Goal: Complete application form: Complete application form

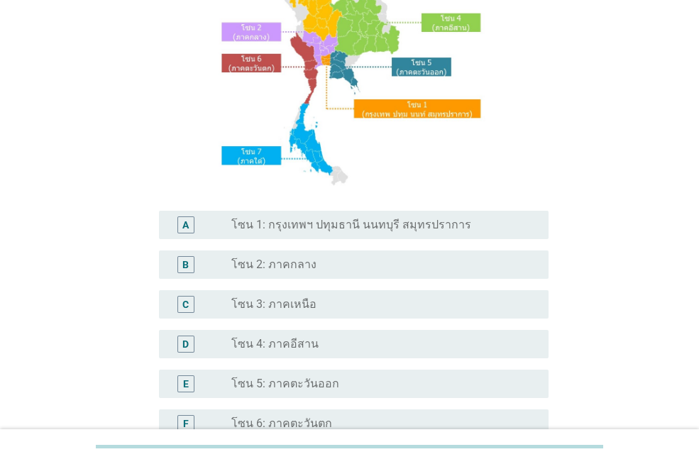
scroll to position [194, 0]
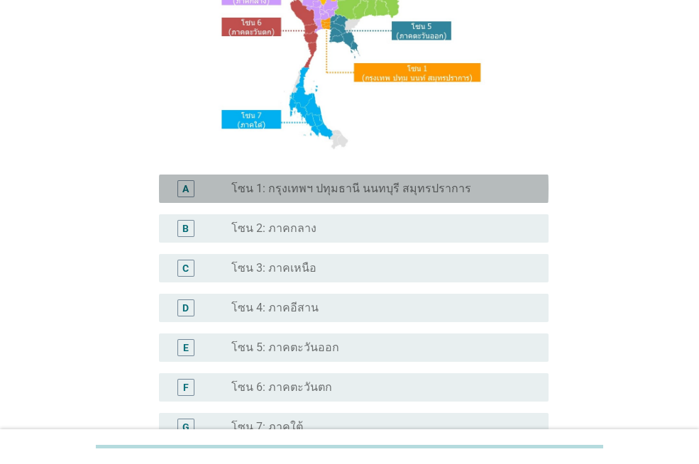
click at [311, 189] on label "โซน 1: กรุงเทพฯ ปทุมธานี นนทบุรี สมุทรปราการ" at bounding box center [351, 189] width 240 height 14
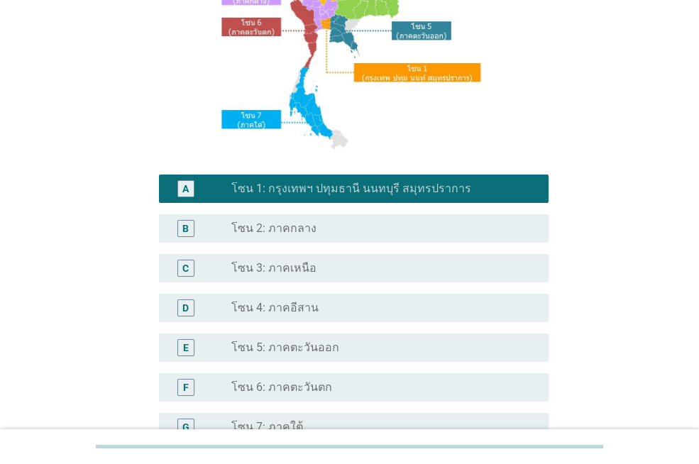
scroll to position [354, 0]
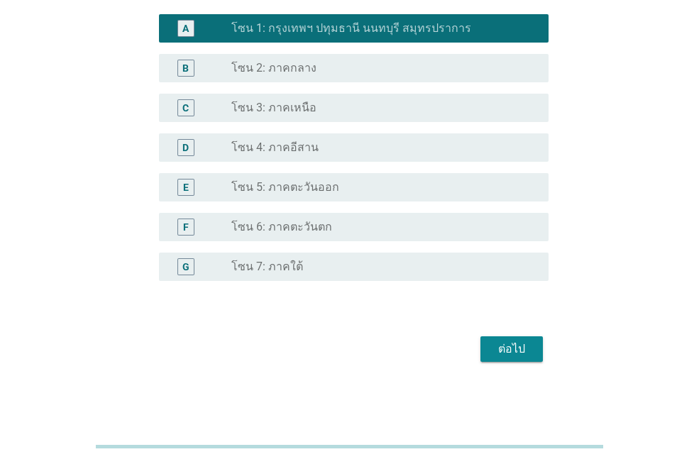
click at [532, 351] on button "ต่อไป" at bounding box center [511, 349] width 62 height 26
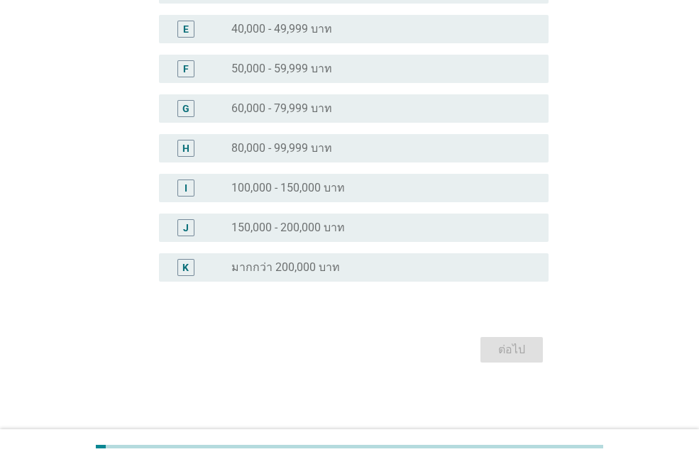
scroll to position [0, 0]
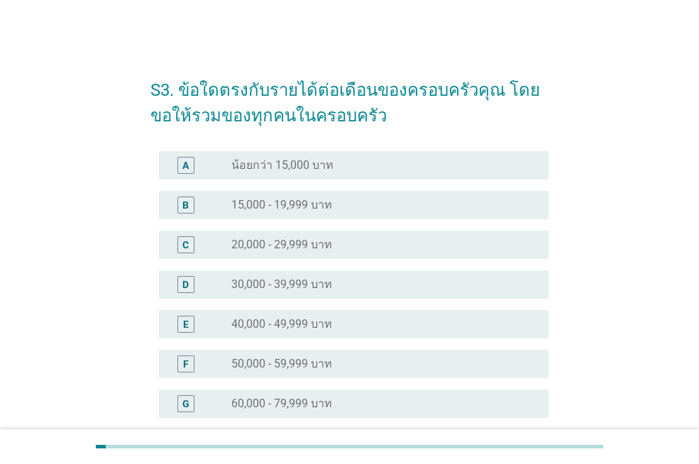
click at [341, 320] on div "radio_button_unchecked 40,000 - 49,999 บาท" at bounding box center [378, 324] width 294 height 14
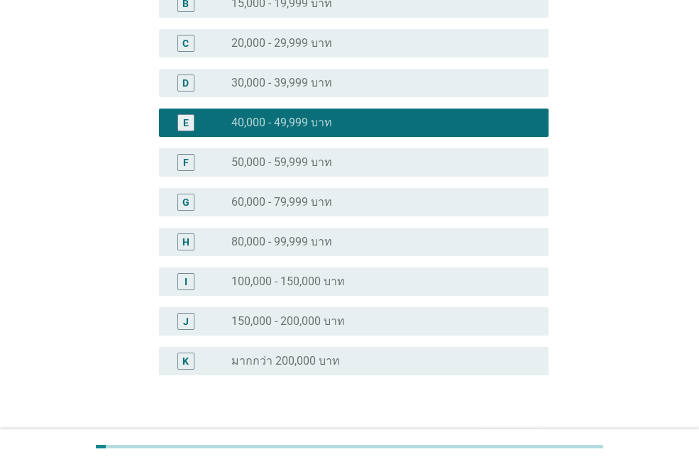
scroll to position [295, 0]
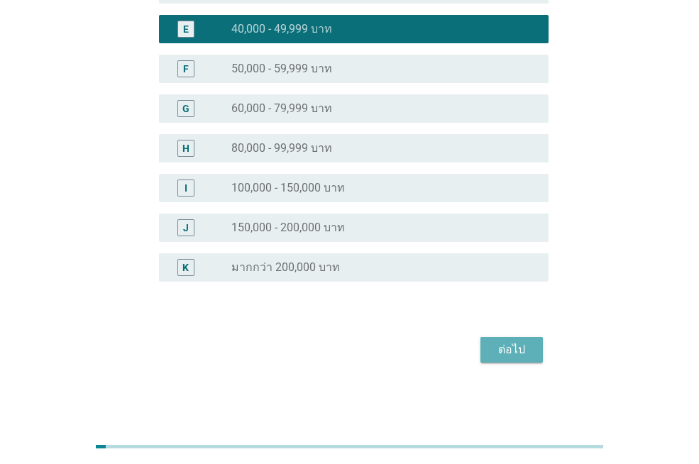
click at [536, 352] on button "ต่อไป" at bounding box center [511, 350] width 62 height 26
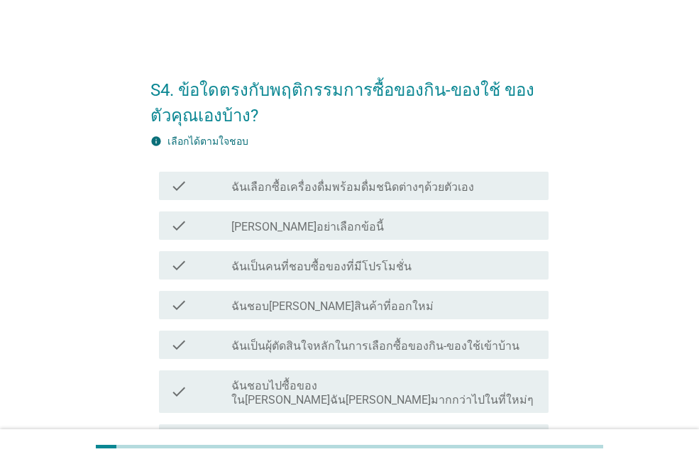
click at [422, 194] on label "ฉันเลือกซื้อเครื่องดื่มพร้อมดื่มชนิดต่างๆด้วยตัวเอง" at bounding box center [352, 187] width 243 height 14
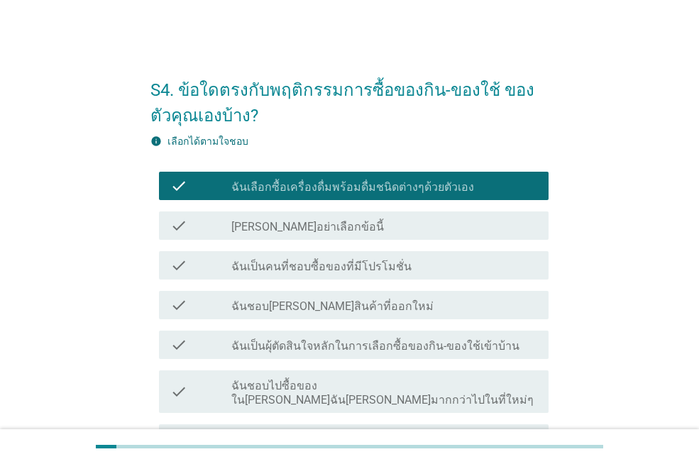
scroll to position [140, 0]
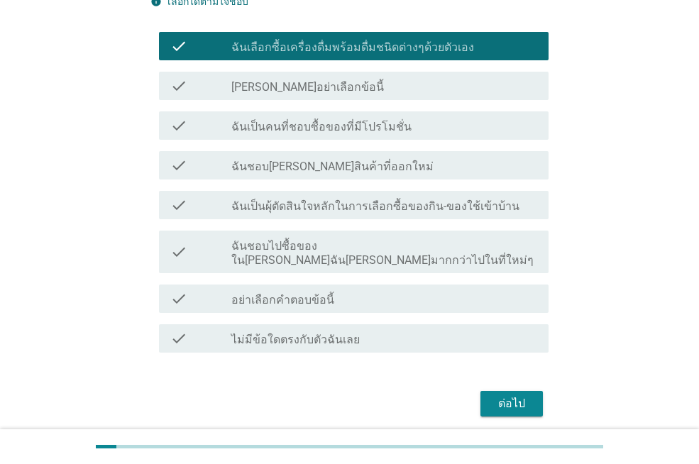
click at [460, 131] on div "check_box_outline_blank ฉันเป็นคนที่ชอบซื้อของที่มีโปรโมชั่น" at bounding box center [384, 125] width 306 height 17
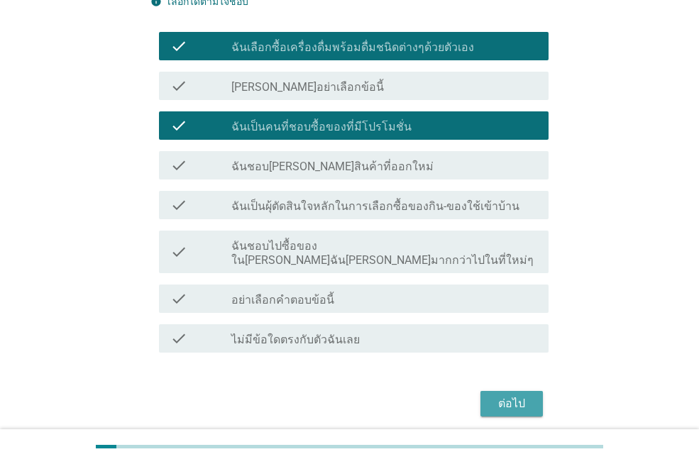
click at [511, 395] on div "ต่อไป" at bounding box center [512, 403] width 40 height 17
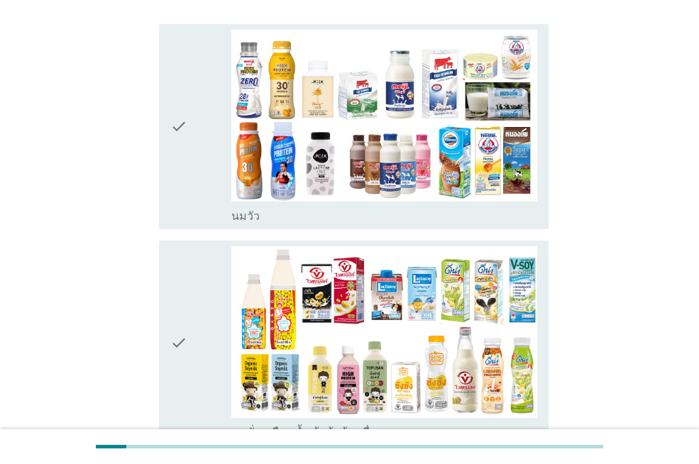
scroll to position [255, 0]
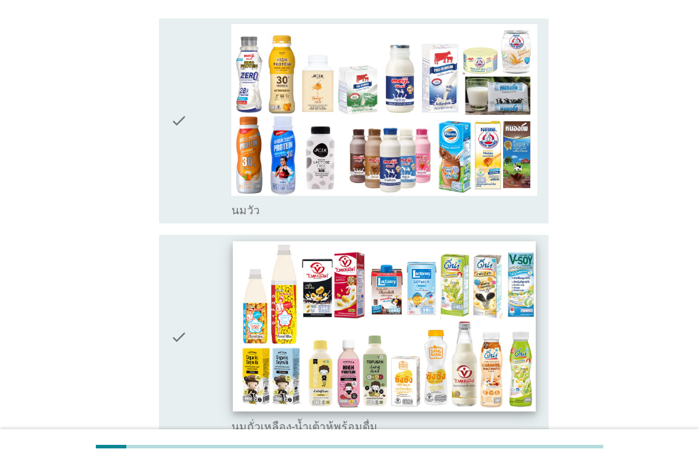
click at [395, 290] on img at bounding box center [384, 326] width 302 height 170
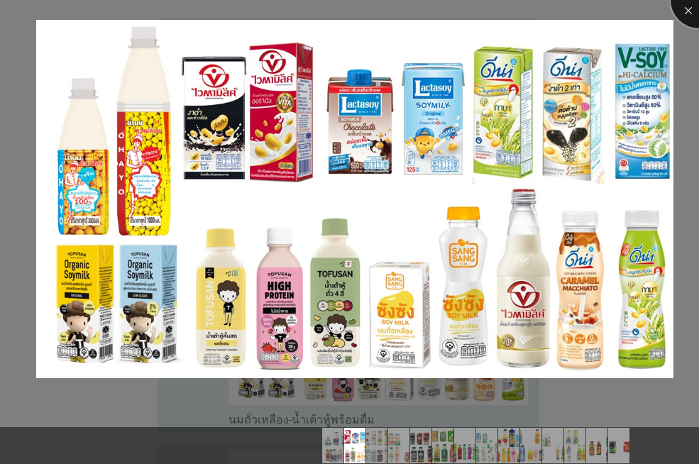
click at [678, 11] on div at bounding box center [698, 0] width 57 height 57
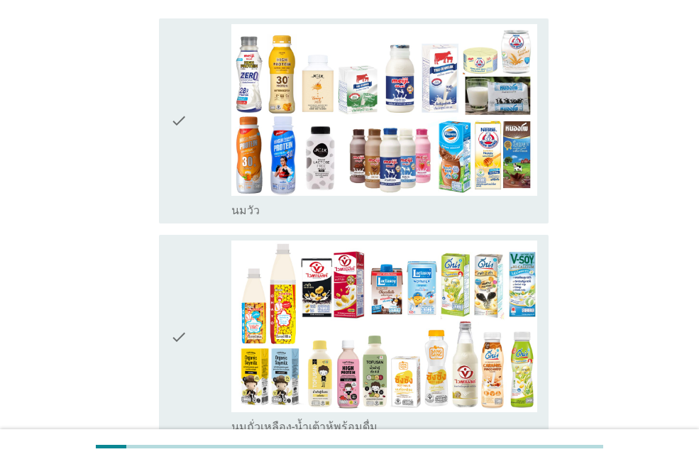
click at [179, 331] on icon "check" at bounding box center [178, 338] width 17 height 194
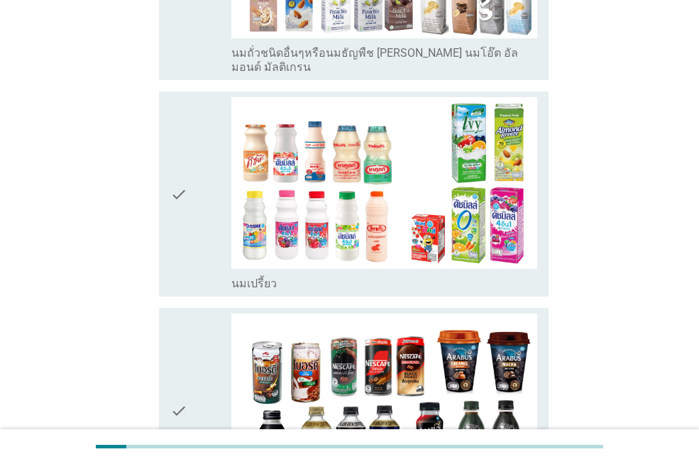
scroll to position [863, 0]
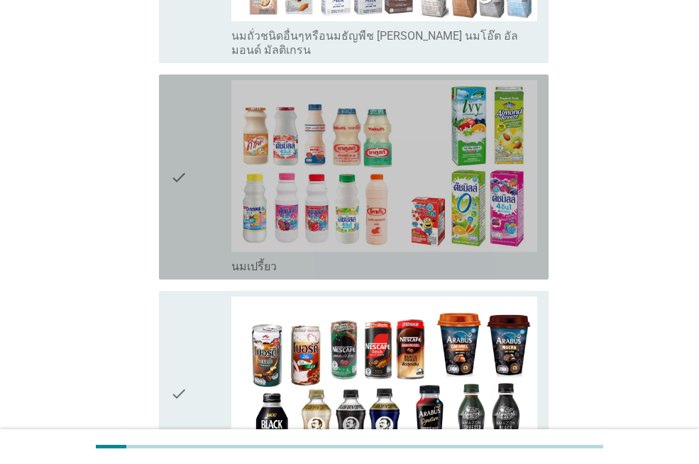
click at [170, 143] on div "check check_box_outline_blank นมเปรี้ยว" at bounding box center [353, 176] width 389 height 205
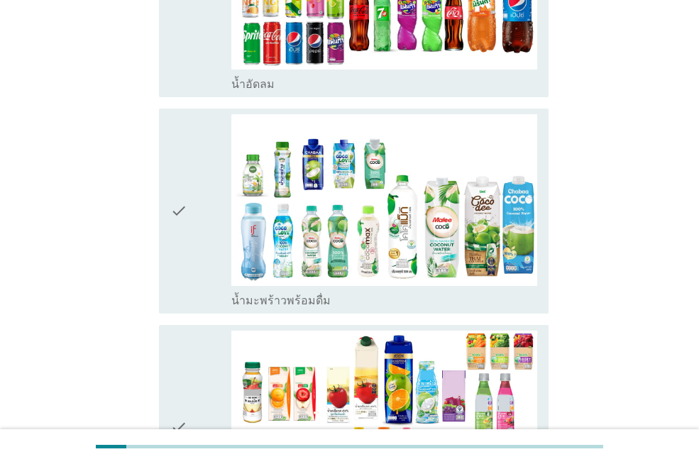
scroll to position [1414, 0]
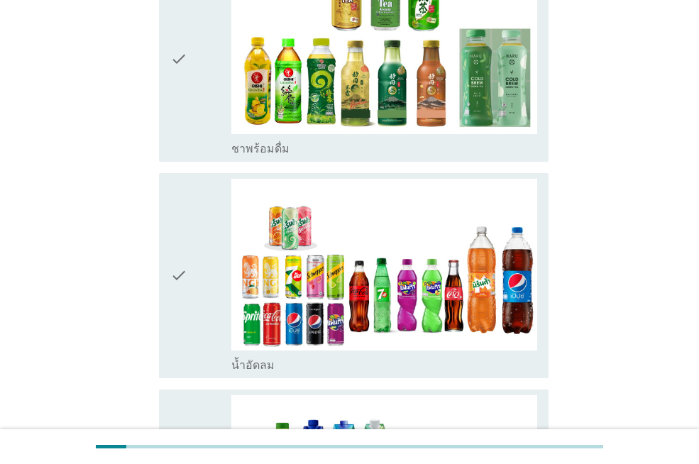
click at [189, 57] on div "check" at bounding box center [200, 59] width 61 height 194
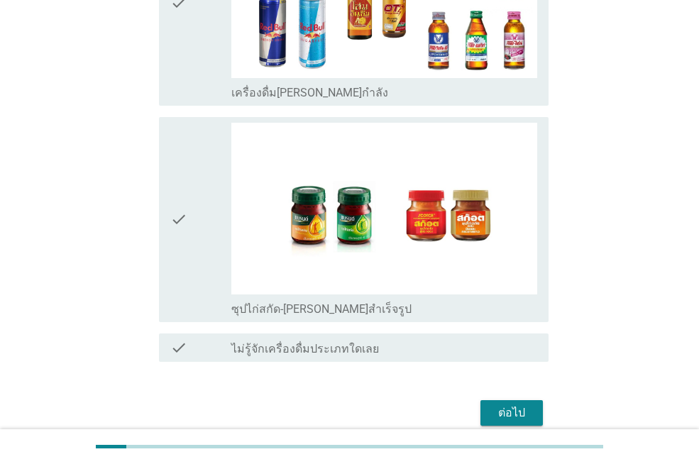
scroll to position [3009, 0]
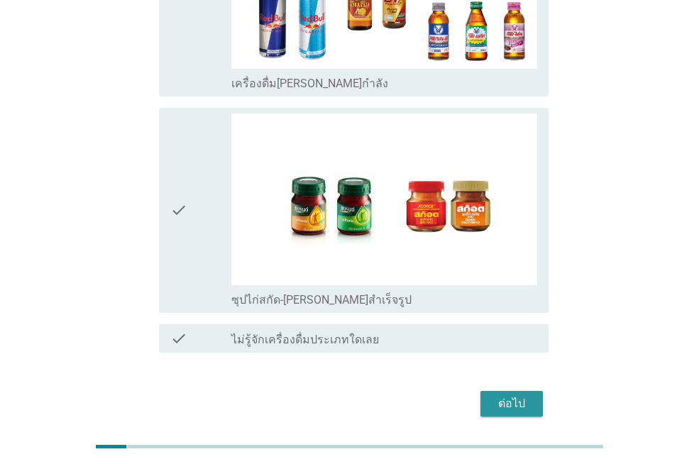
click at [494, 395] on div "ต่อไป" at bounding box center [512, 403] width 40 height 17
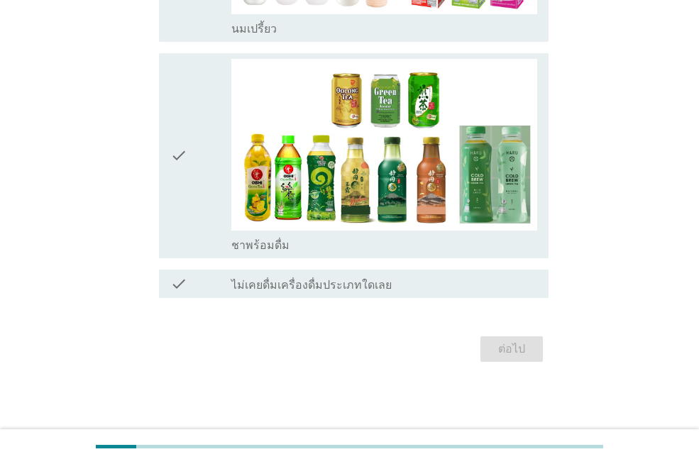
scroll to position [0, 0]
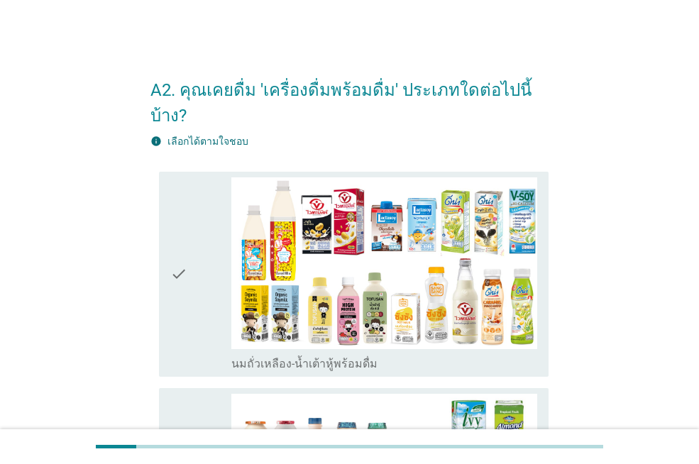
click at [184, 274] on icon "check" at bounding box center [178, 274] width 17 height 194
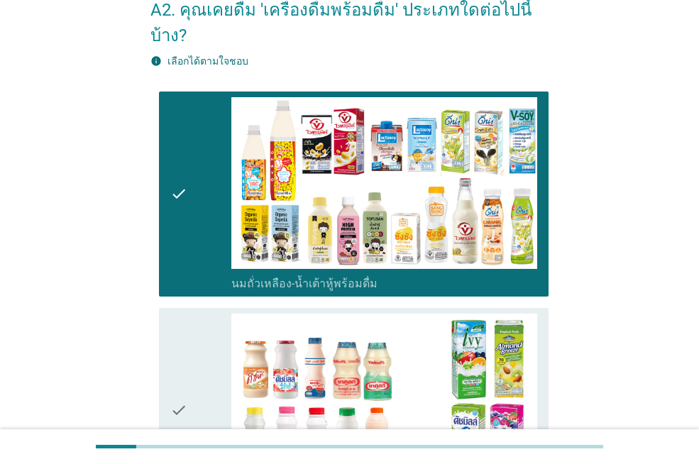
scroll to position [202, 0]
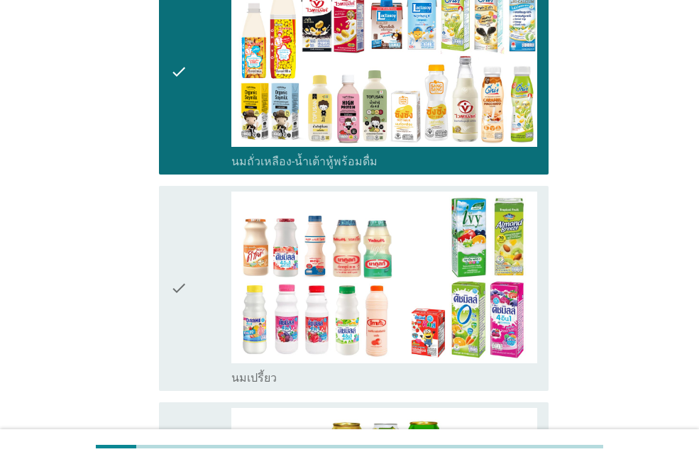
click at [182, 262] on icon "check" at bounding box center [178, 289] width 17 height 194
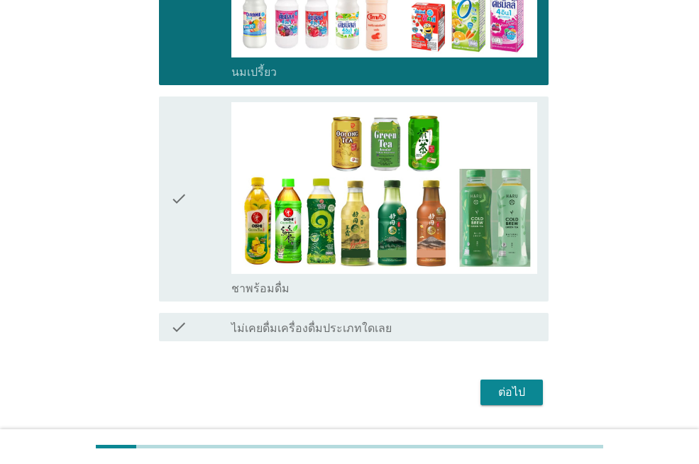
scroll to position [526, 0]
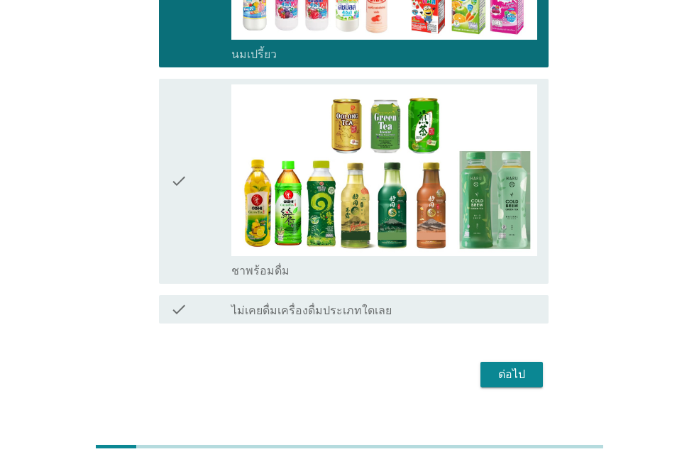
click at [156, 168] on div "check check_box_outline_blank ชาพร้อมดื่ม" at bounding box center [349, 181] width 398 height 216
click at [199, 167] on div "check" at bounding box center [200, 181] width 61 height 194
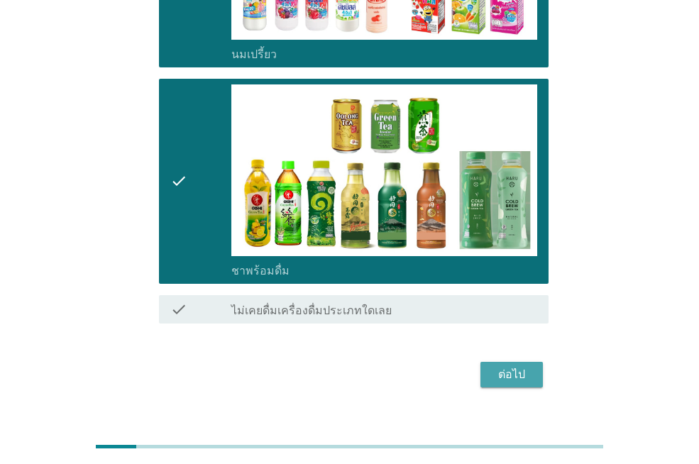
click at [526, 366] on div "ต่อไป" at bounding box center [512, 374] width 40 height 17
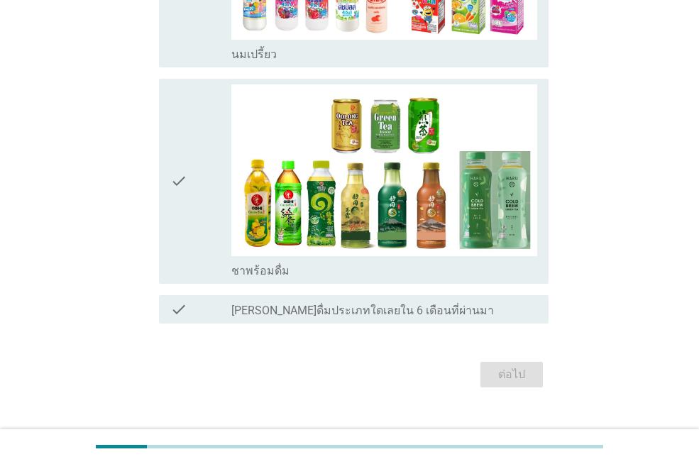
scroll to position [0, 0]
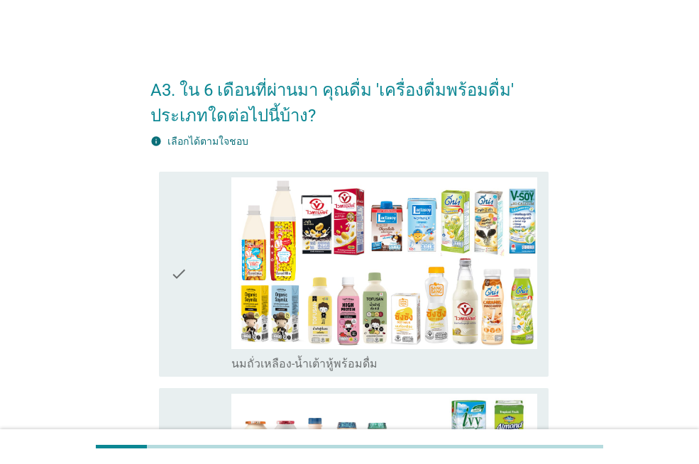
click at [165, 282] on div "check check_box_outline_blank นมถั่วเหลือง-น้ำเต้าหู้พร้อมดื่ม" at bounding box center [353, 274] width 389 height 205
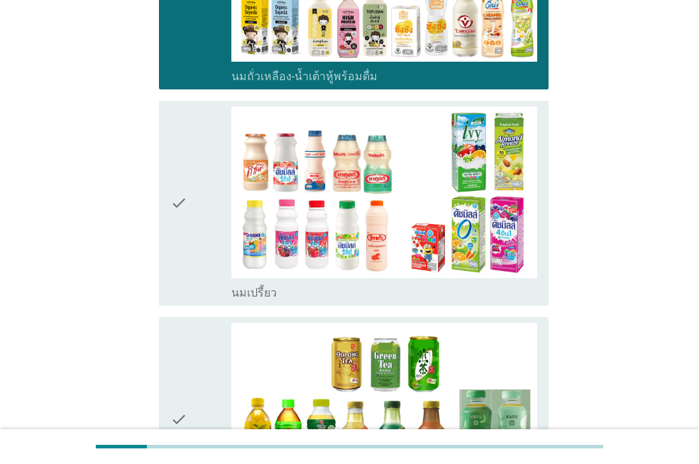
scroll to position [292, 0]
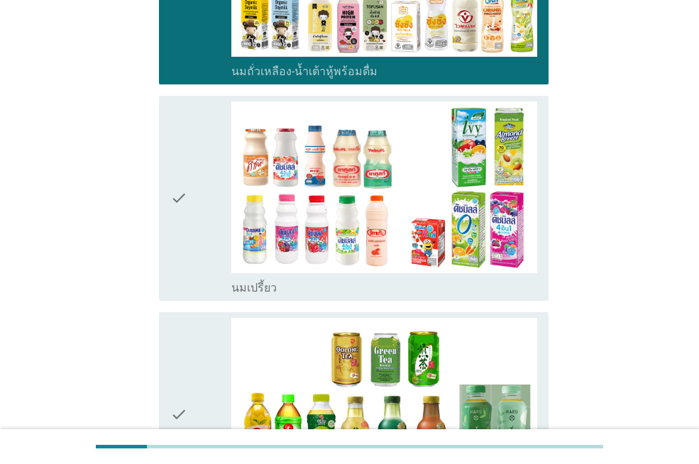
click at [184, 200] on icon "check" at bounding box center [178, 198] width 17 height 194
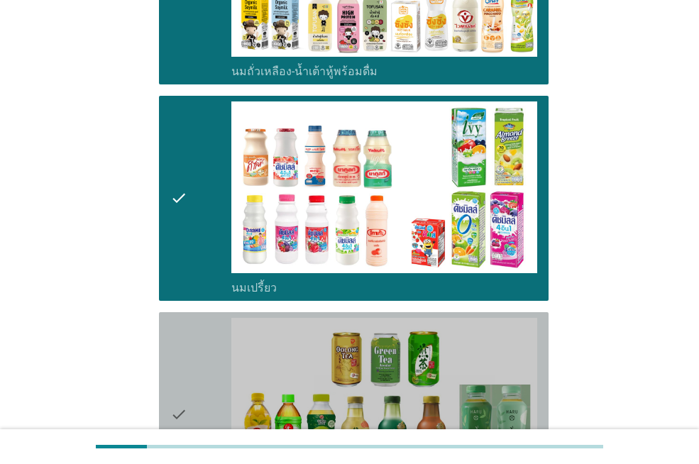
click at [176, 371] on icon "check" at bounding box center [178, 415] width 17 height 194
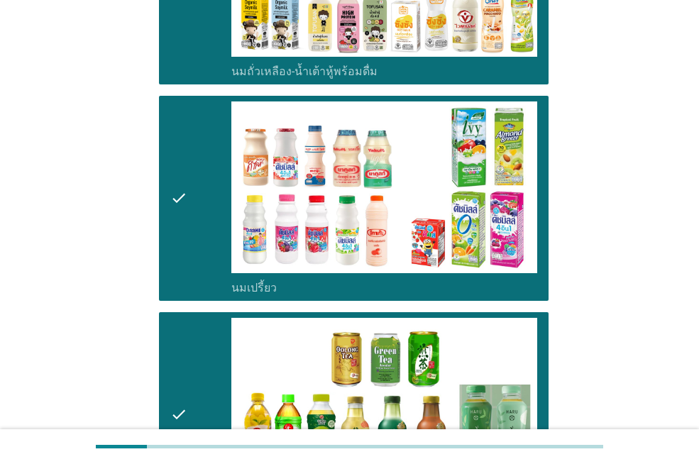
scroll to position [551, 0]
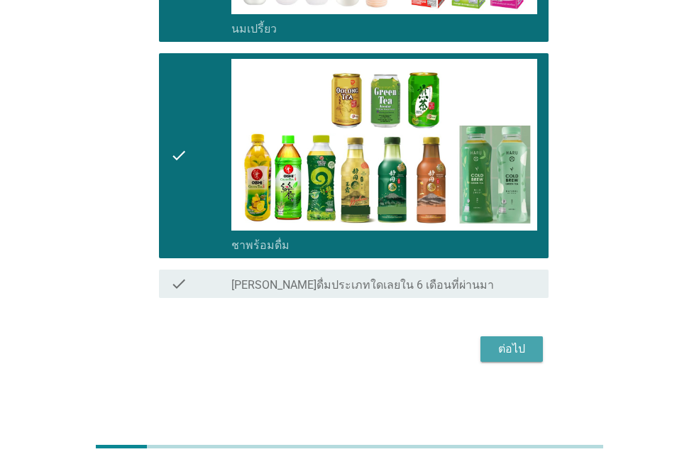
click at [526, 343] on div "ต่อไป" at bounding box center [512, 349] width 40 height 17
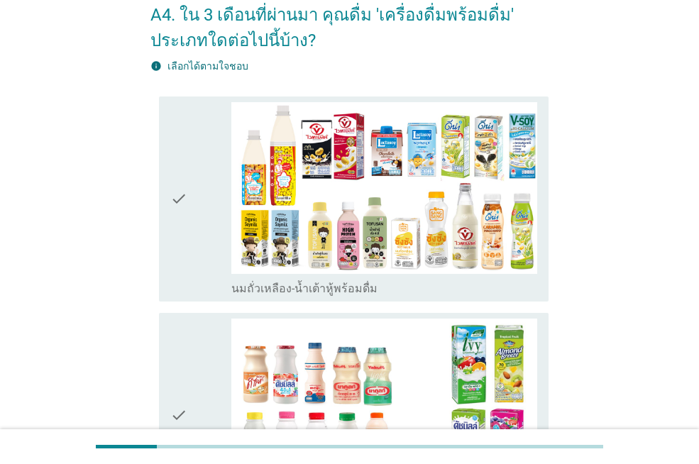
scroll to position [85, 0]
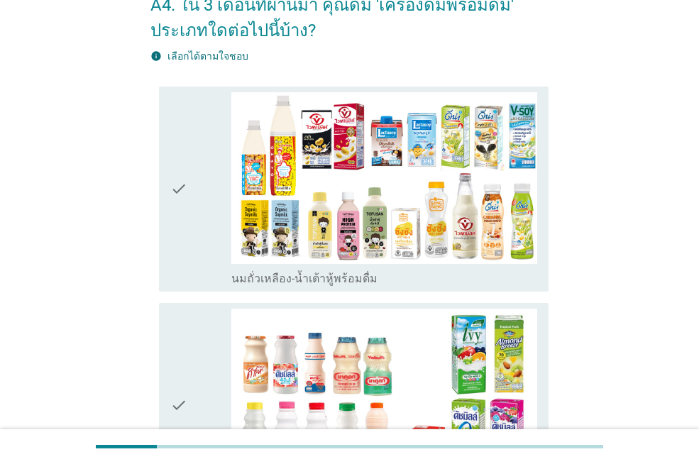
click at [176, 197] on icon "check" at bounding box center [178, 189] width 17 height 194
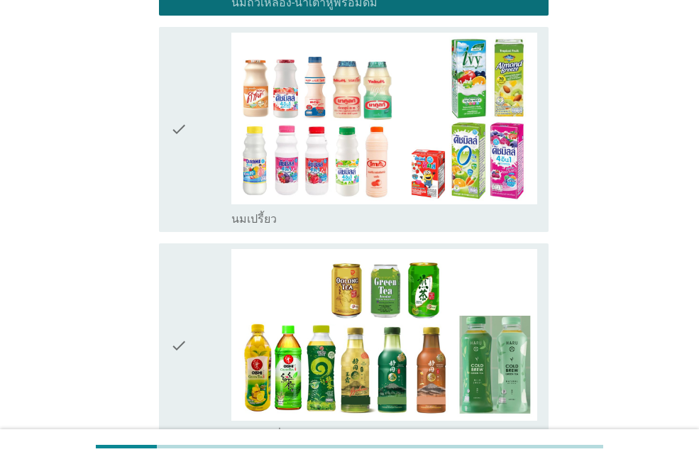
scroll to position [368, 0]
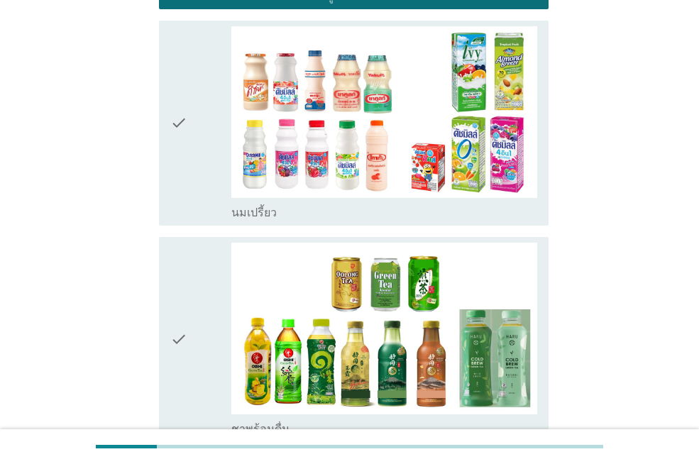
click at [181, 142] on icon "check" at bounding box center [178, 123] width 17 height 194
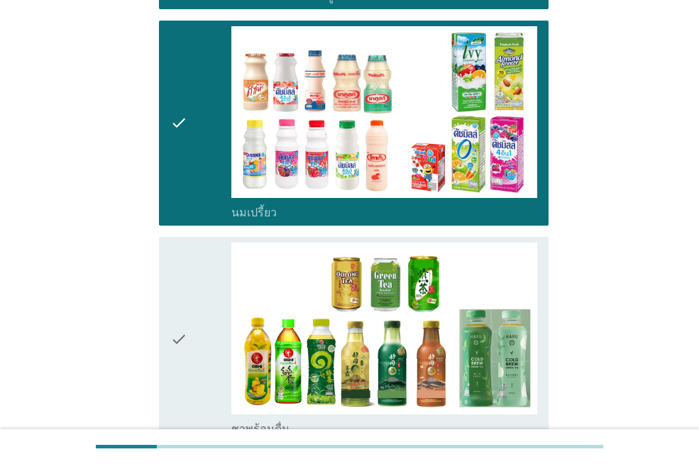
click at [181, 285] on icon "check" at bounding box center [178, 340] width 17 height 194
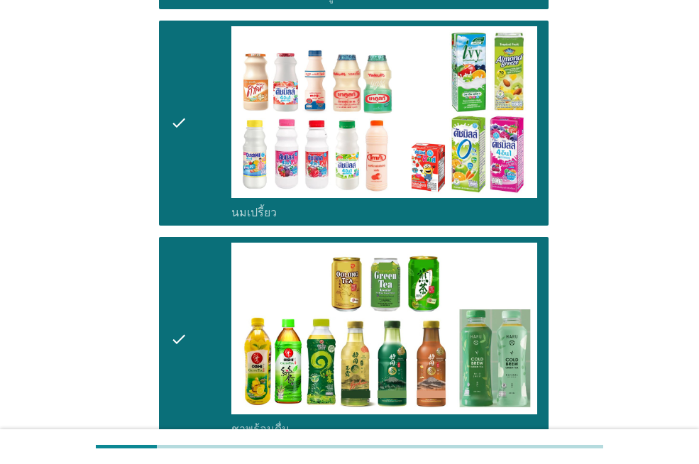
scroll to position [551, 0]
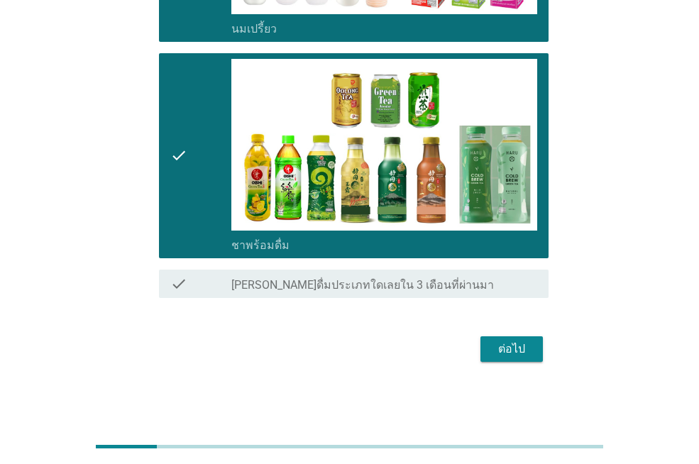
click at [524, 348] on div "ต่อไป" at bounding box center [512, 349] width 40 height 17
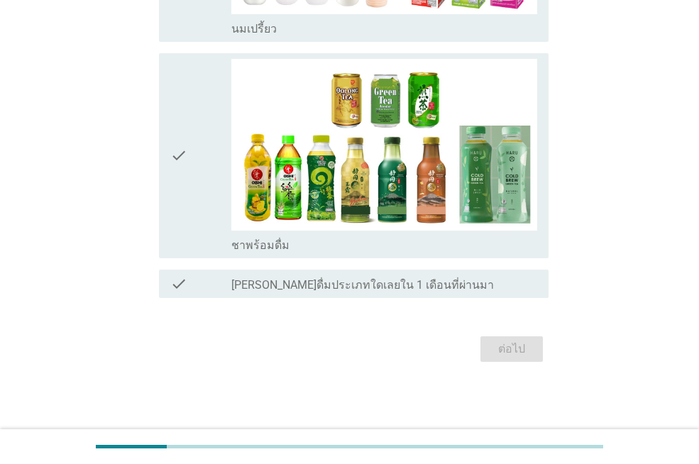
scroll to position [0, 0]
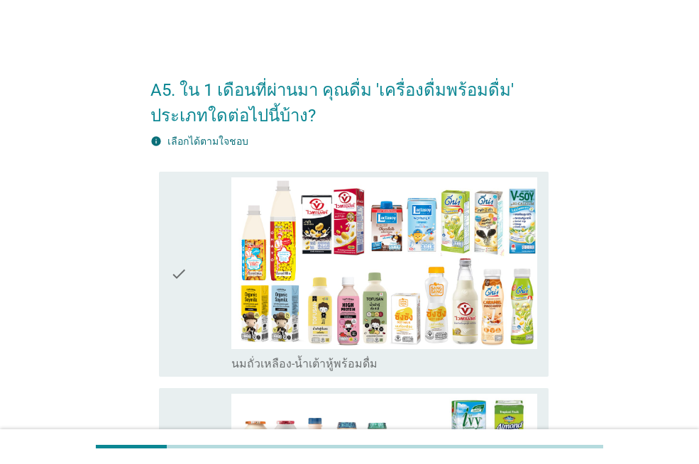
click at [184, 272] on icon "check" at bounding box center [178, 274] width 17 height 194
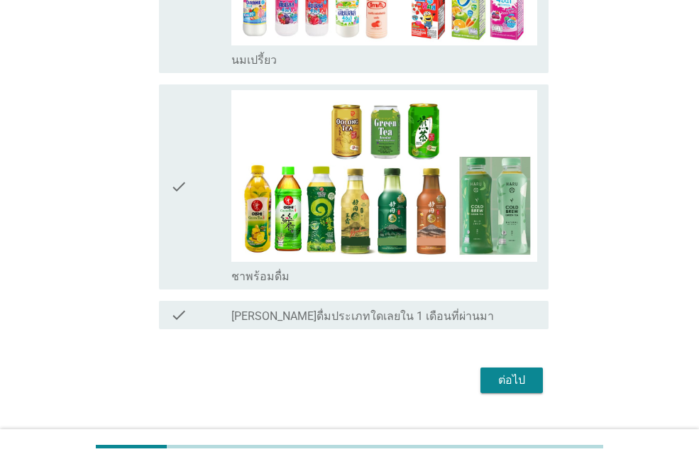
scroll to position [536, 0]
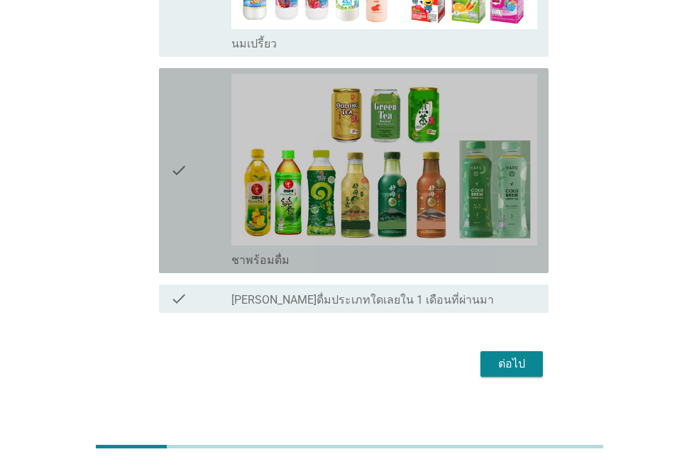
click at [194, 206] on div "check" at bounding box center [200, 171] width 61 height 194
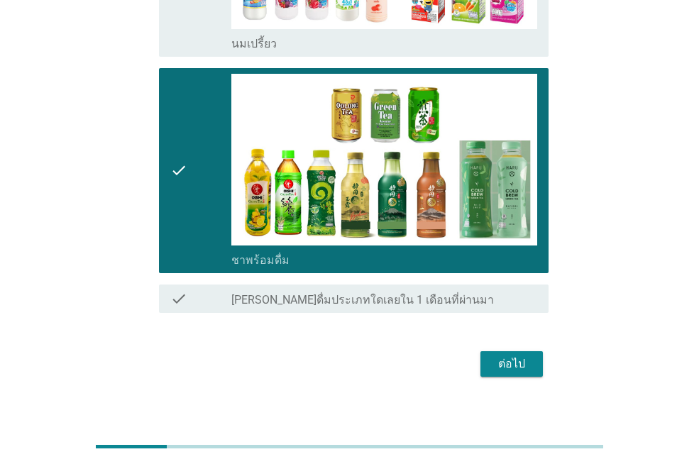
click at [500, 358] on div "ต่อไป" at bounding box center [512, 363] width 40 height 17
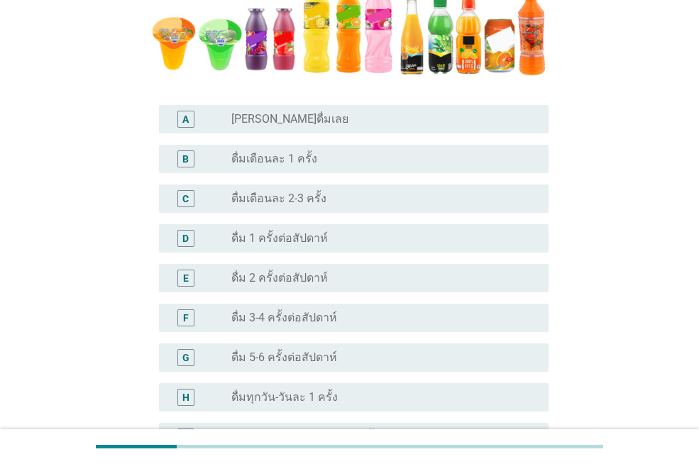
scroll to position [380, 0]
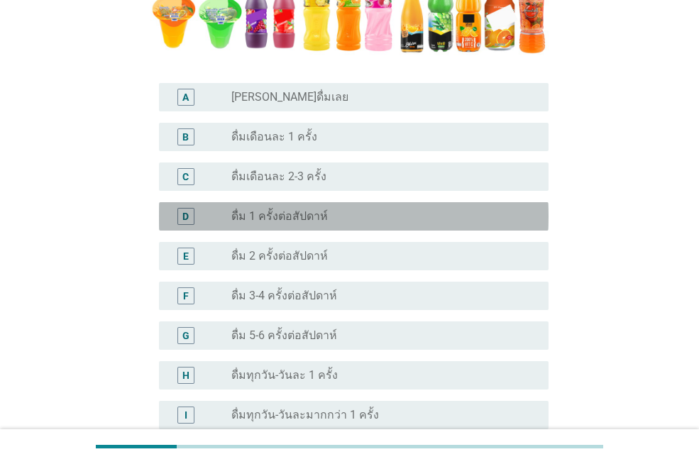
click at [366, 216] on div "radio_button_unchecked ดื่ม 1 ครั้งต่อสัปดาห์" at bounding box center [378, 216] width 294 height 14
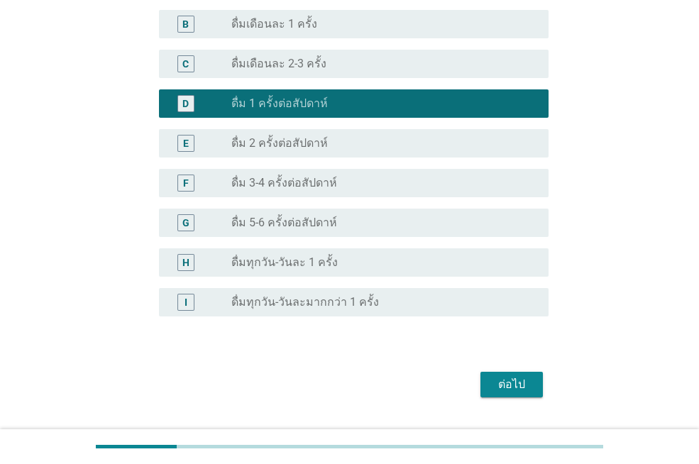
scroll to position [527, 0]
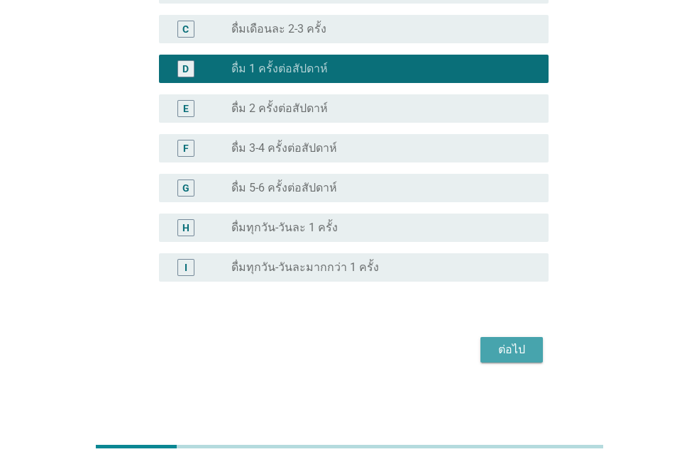
click at [517, 353] on div "ต่อไป" at bounding box center [512, 349] width 40 height 17
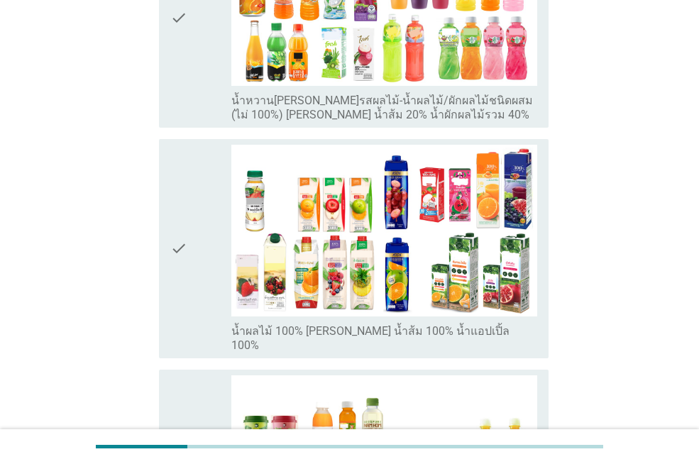
scroll to position [583, 0]
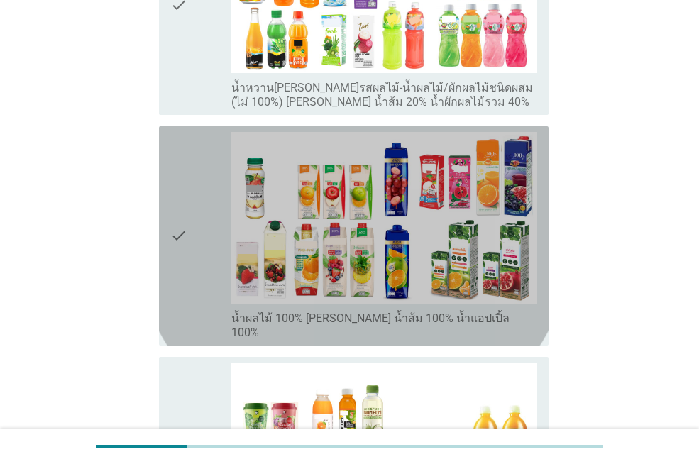
click at [160, 197] on div "check check_box_outline_blank น้ำผลไม้ 100% [PERSON_NAME] น้ำส้ม 100% น้ำแอปเปิ…" at bounding box center [353, 235] width 389 height 219
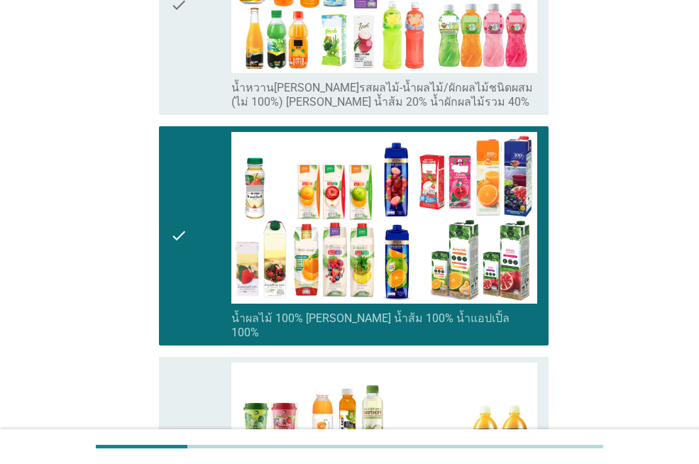
scroll to position [861, 0]
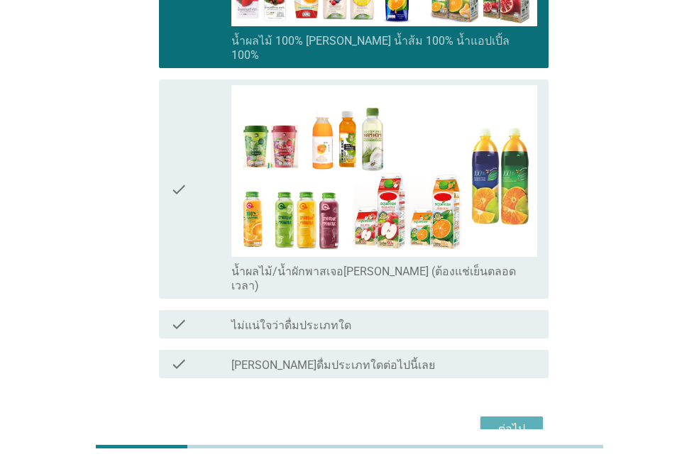
click at [499, 416] on button "ต่อไป" at bounding box center [511, 429] width 62 height 26
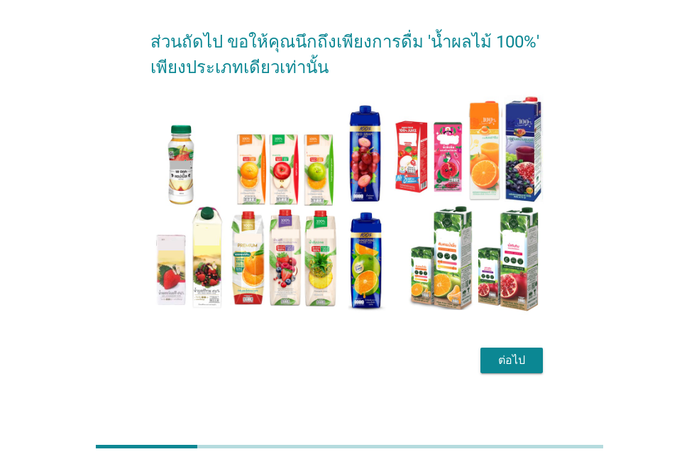
scroll to position [59, 0]
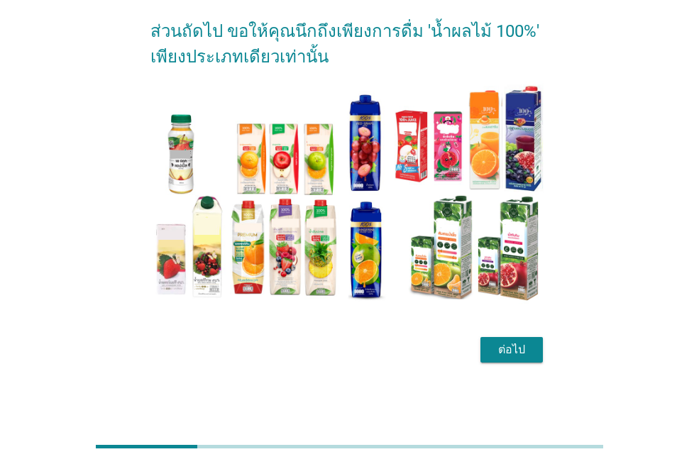
click at [501, 360] on button "ต่อไป" at bounding box center [511, 350] width 62 height 26
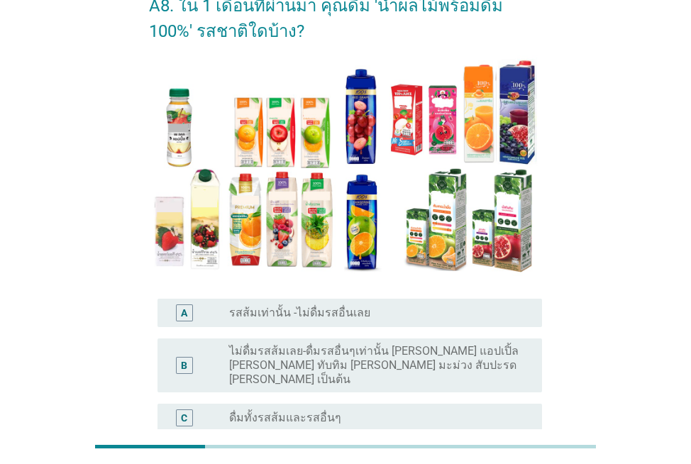
scroll to position [221, 0]
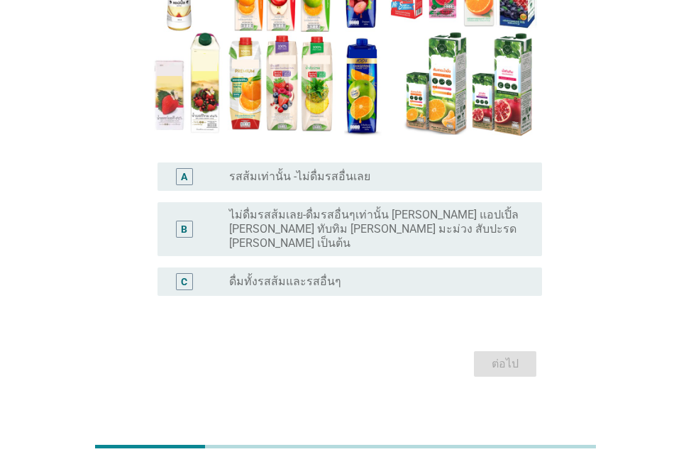
click at [427, 275] on div "radio_button_unchecked ดื่มทั้งรสส้มและรสอื่นๆ" at bounding box center [373, 282] width 289 height 14
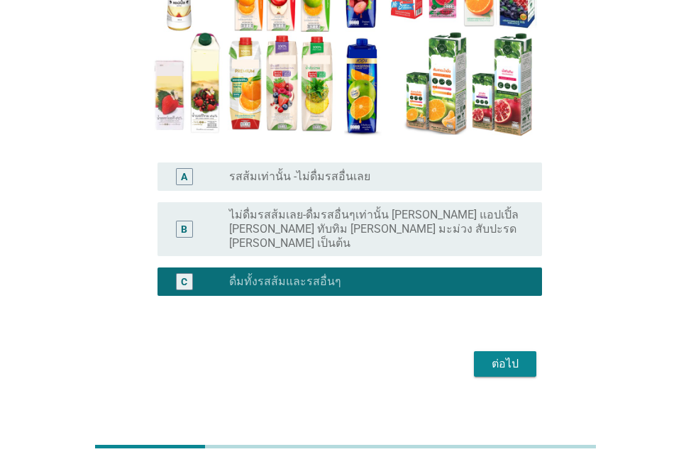
click at [512, 361] on button "ต่อไป" at bounding box center [505, 364] width 62 height 26
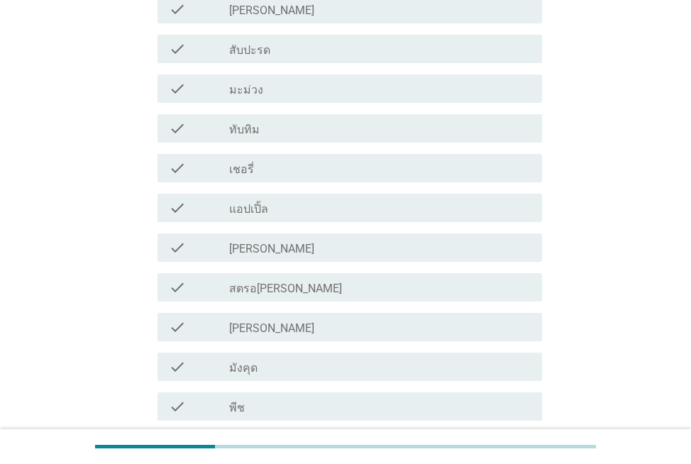
scroll to position [424, 0]
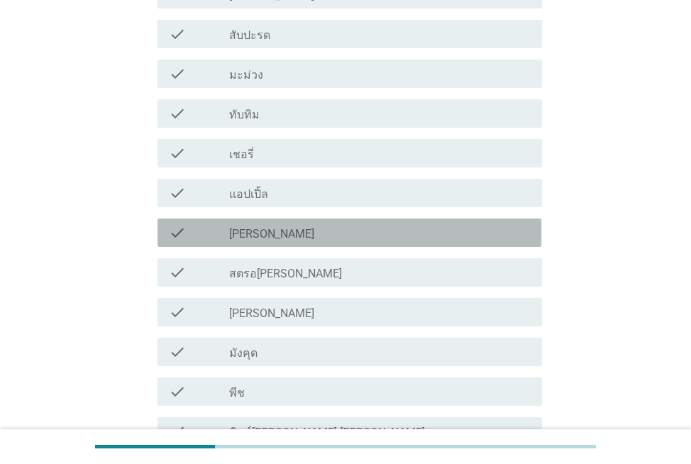
click at [465, 233] on div "check_box_outline_blank [PERSON_NAME]" at bounding box center [379, 232] width 301 height 17
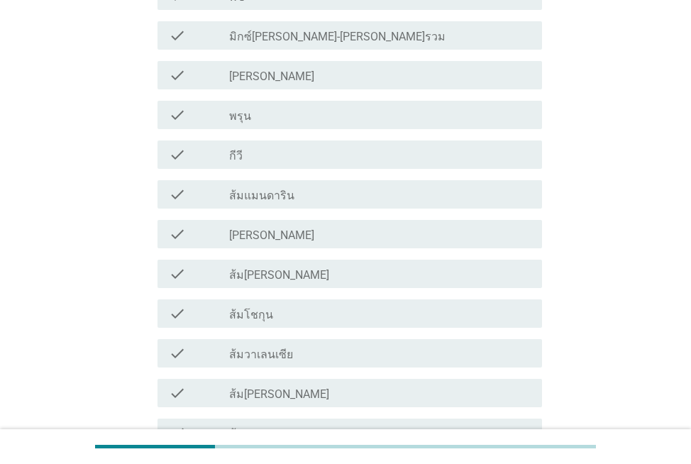
scroll to position [841, 0]
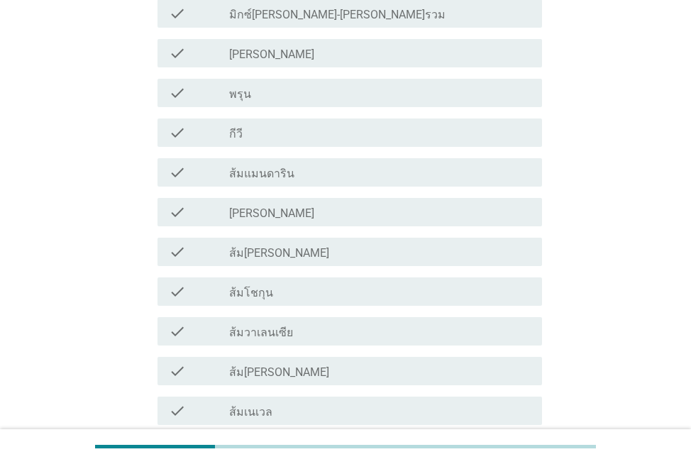
click at [380, 250] on div "check_box_outline_blank ส้ม[PERSON_NAME]" at bounding box center [379, 251] width 301 height 17
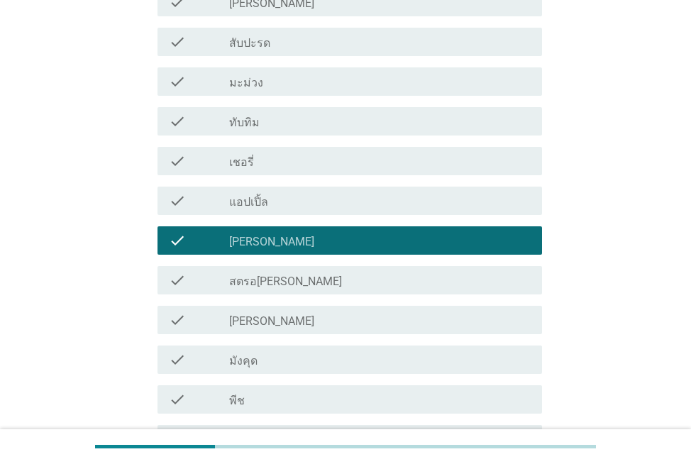
scroll to position [404, 0]
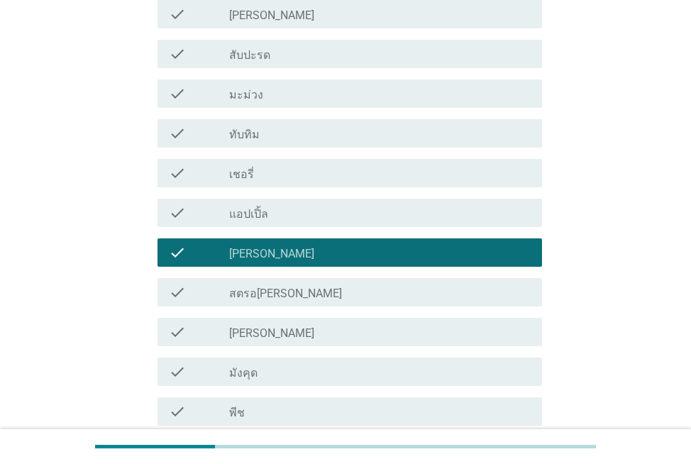
click at [471, 216] on div "check_box_outline_blank แอปเปิ้ล" at bounding box center [379, 212] width 301 height 17
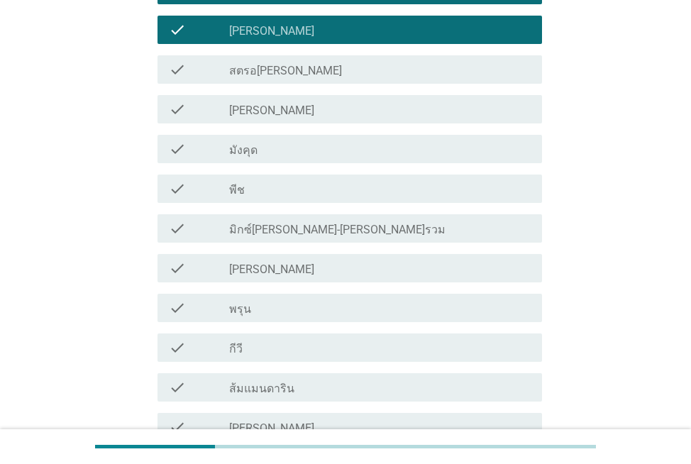
scroll to position [1047, 0]
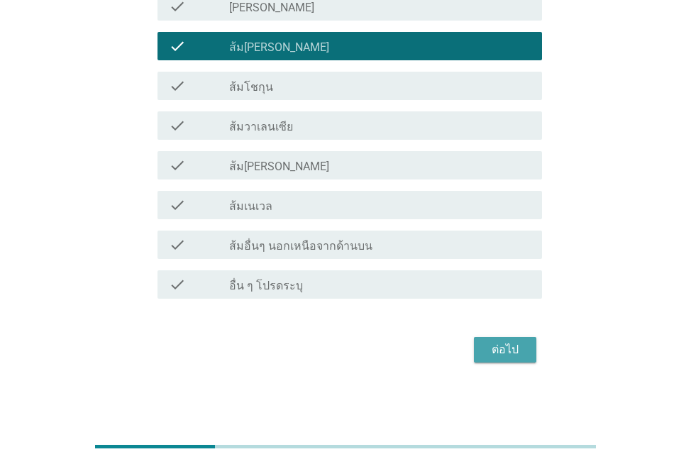
click at [506, 355] on div "ต่อไป" at bounding box center [505, 349] width 40 height 17
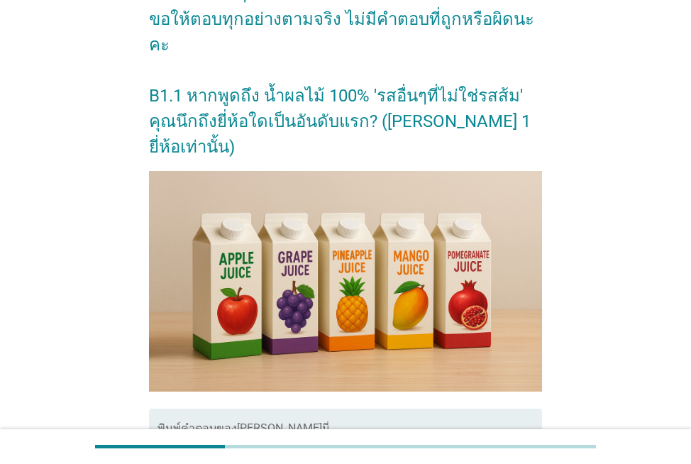
scroll to position [221, 0]
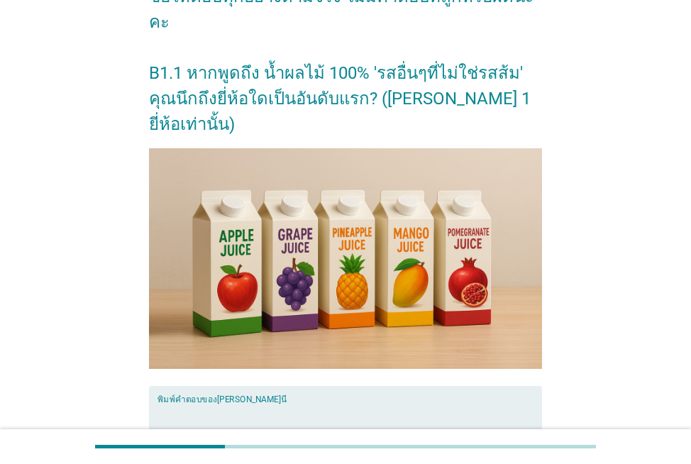
click at [222, 403] on textarea "พิมพ์คำตอบของคุณ ที่นี่" at bounding box center [350, 440] width 384 height 74
click at [201, 403] on textarea "พิมพ์คำตอบของคุณ ที่นี่" at bounding box center [350, 440] width 384 height 74
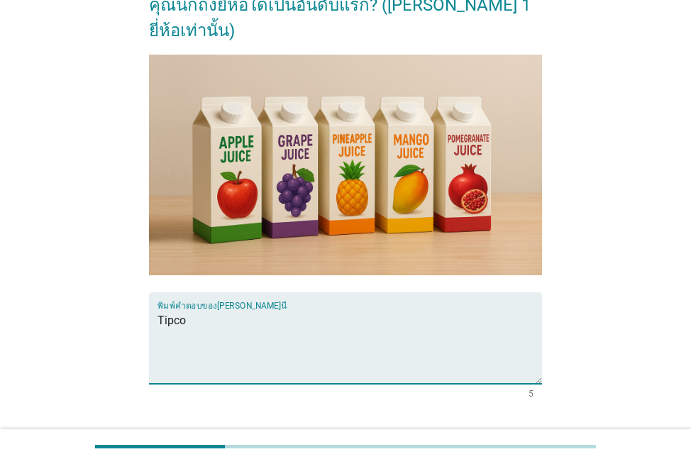
scroll to position [363, 0]
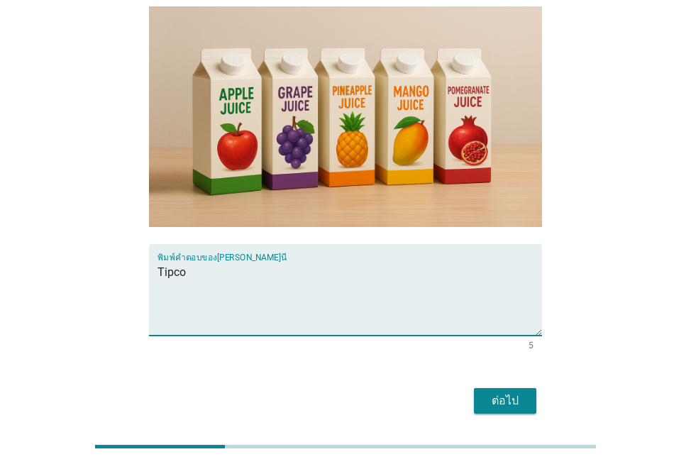
type textarea "Tipco"
click at [502, 392] on div "ต่อไป" at bounding box center [505, 400] width 40 height 17
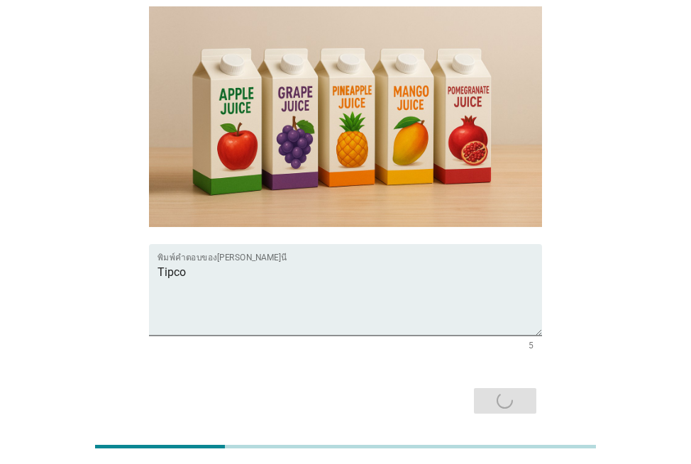
scroll to position [0, 0]
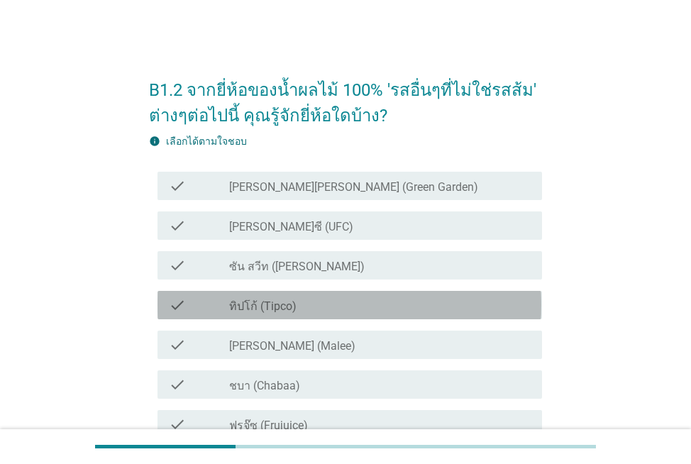
click at [365, 299] on div "check_box_outline_blank ทิปโก้ (Tipco)" at bounding box center [379, 305] width 301 height 17
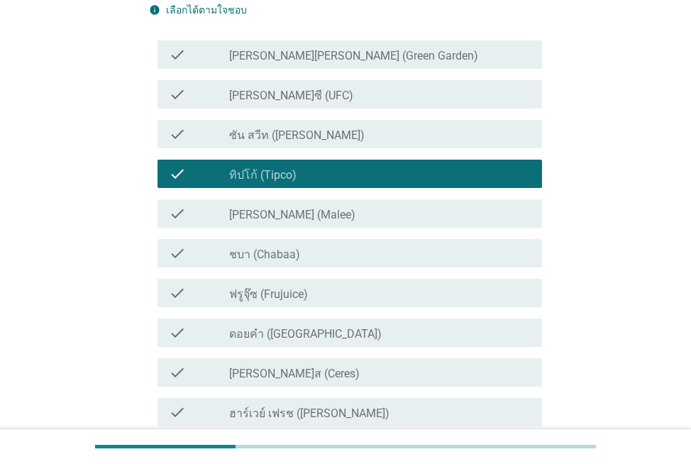
scroll to position [149, 0]
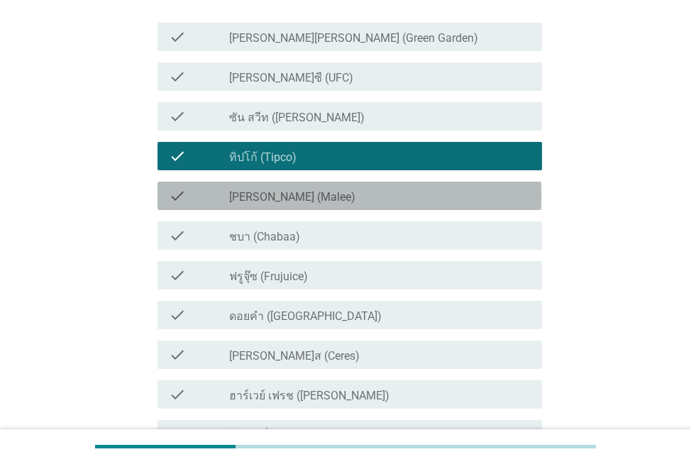
click at [398, 199] on div "check_box_outline_blank [PERSON_NAME] (Malee)" at bounding box center [379, 195] width 301 height 17
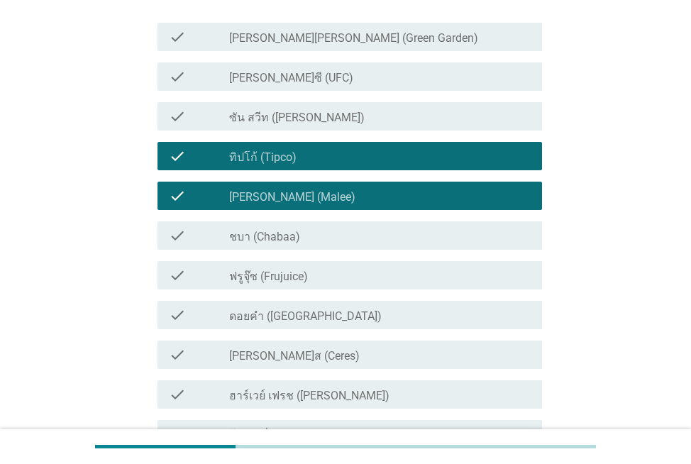
click at [389, 223] on div "check check_box_outline_blank ชบา (Chabaa)" at bounding box center [350, 235] width 384 height 28
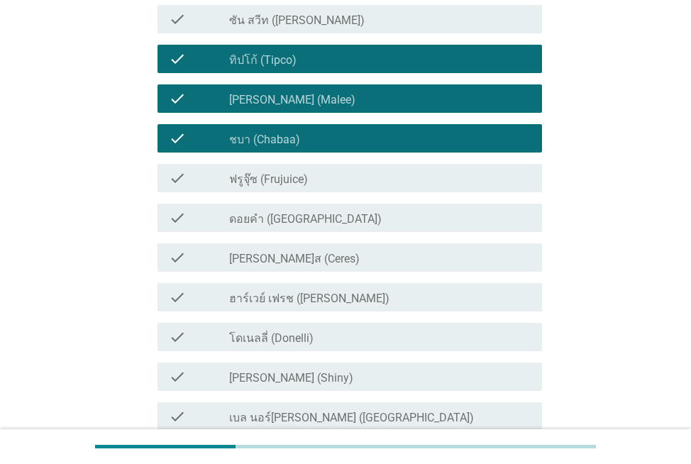
scroll to position [249, 0]
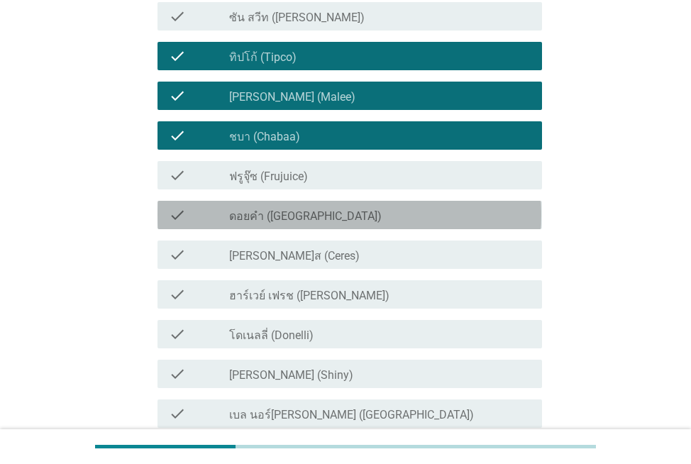
click at [385, 211] on div "check_box_outline_blank ดอยคำ (Doi-Khham)" at bounding box center [379, 214] width 301 height 17
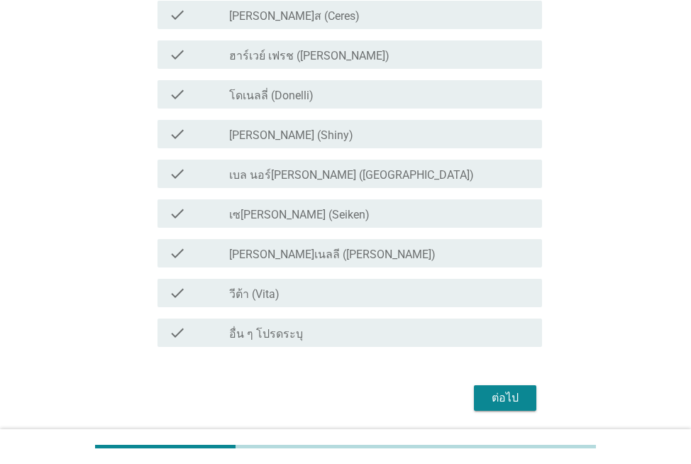
scroll to position [521, 0]
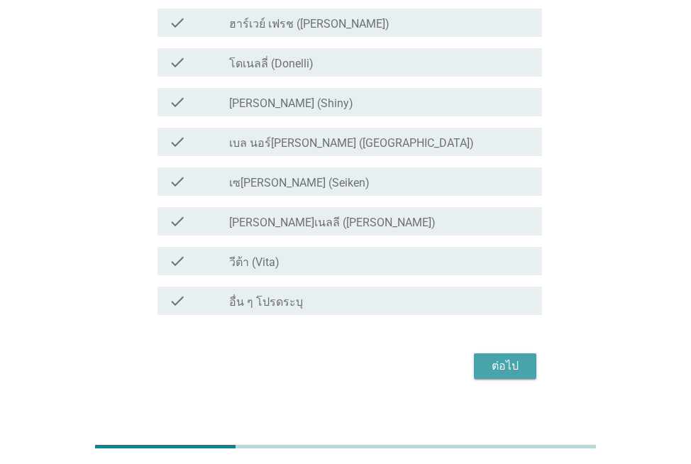
click at [507, 370] on div "ต่อไป" at bounding box center [505, 366] width 40 height 17
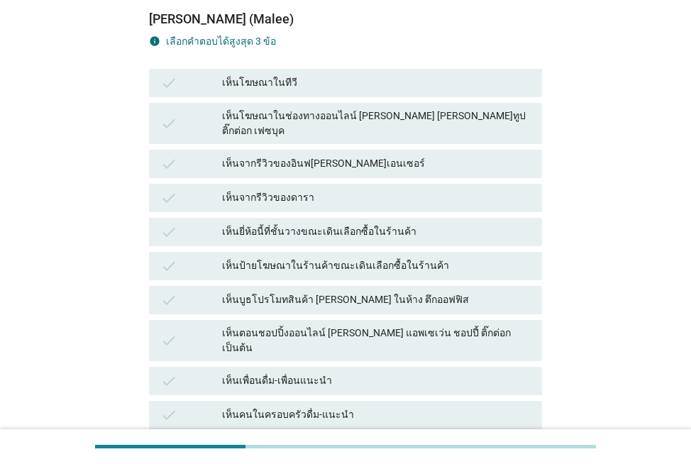
scroll to position [165, 0]
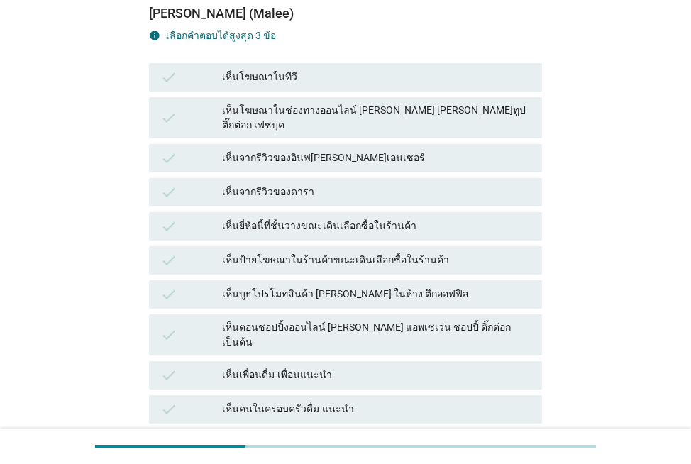
click at [401, 218] on div "เห็นยี่ห้อนี้ที่ชั้นวางขณะเดินเลือกซื้อในร้านค้า" at bounding box center [376, 226] width 308 height 17
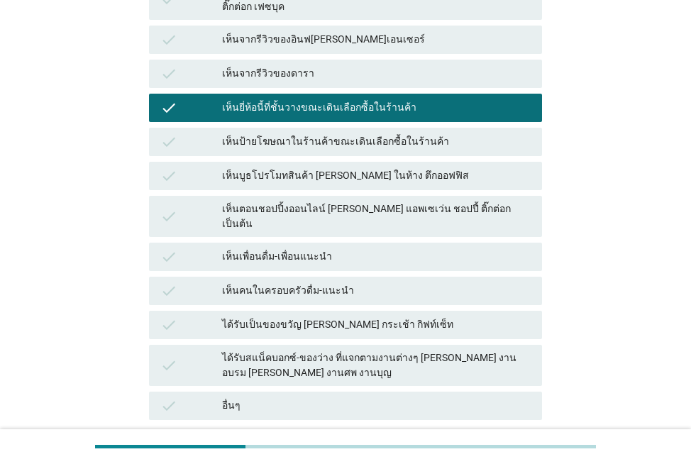
scroll to position [388, 0]
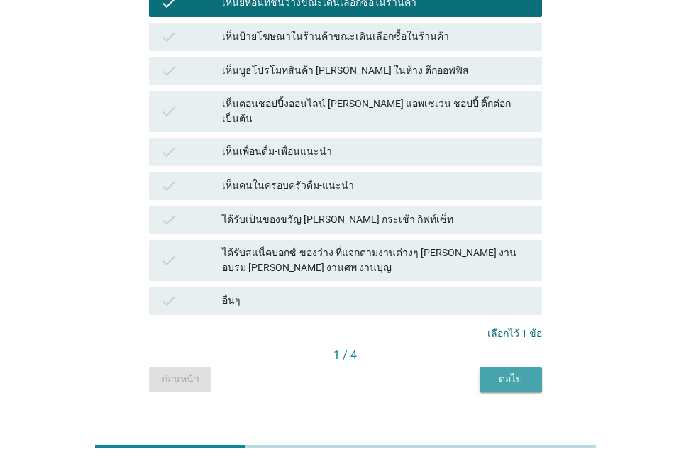
click at [518, 372] on div "ต่อไป" at bounding box center [511, 379] width 40 height 15
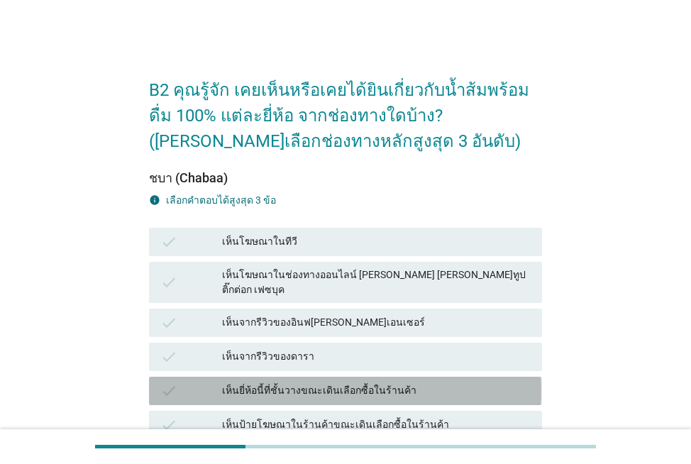
click at [464, 377] on div "check เห็นยี่ห้อนี้ที่ชั้นวางขณะเดินเลือกซื้อในร้านค้า" at bounding box center [345, 391] width 392 height 28
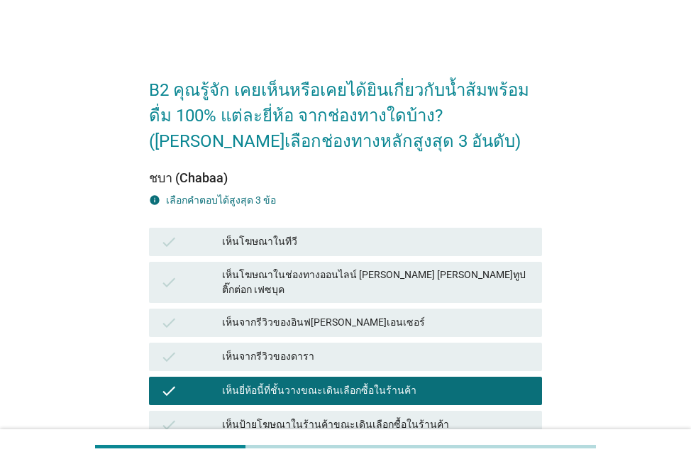
scroll to position [388, 0]
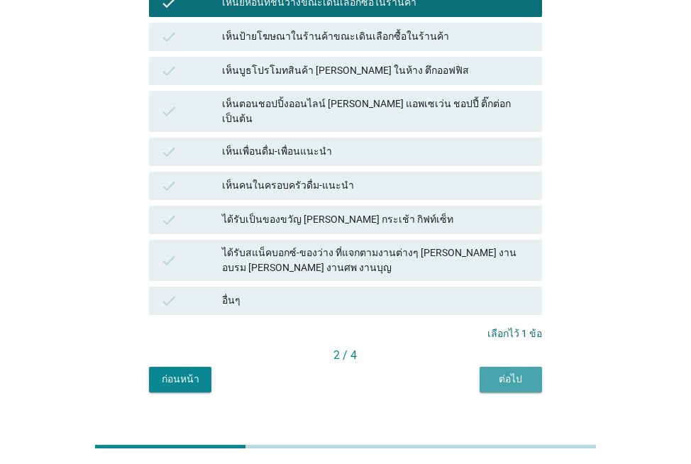
click at [521, 372] on div "ต่อไป" at bounding box center [511, 379] width 40 height 15
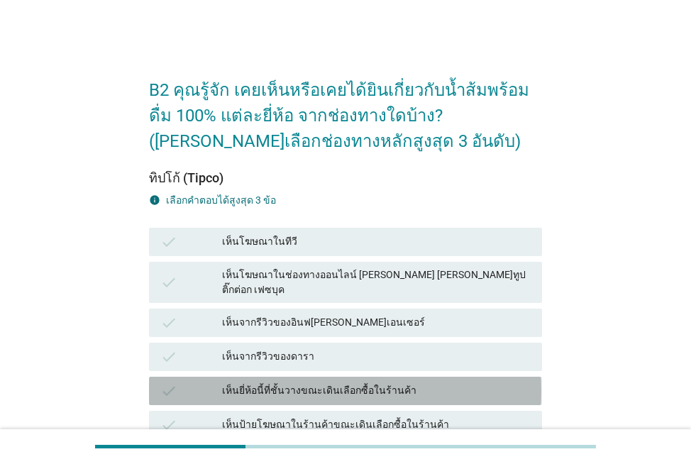
click at [390, 382] on div "เห็นยี่ห้อนี้ที่ชั้นวางขณะเดินเลือกซื้อในร้านค้า" at bounding box center [376, 390] width 308 height 17
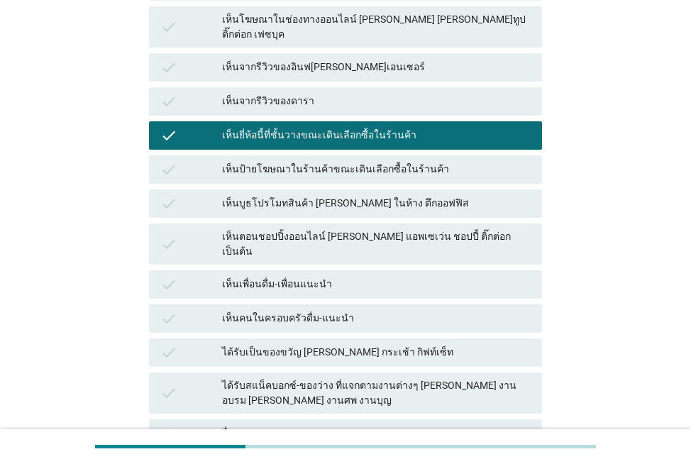
scroll to position [385, 0]
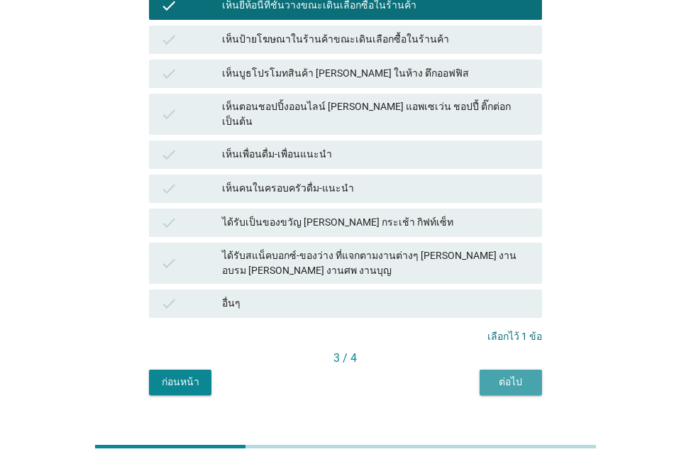
click at [523, 375] on div "ต่อไป" at bounding box center [511, 382] width 40 height 15
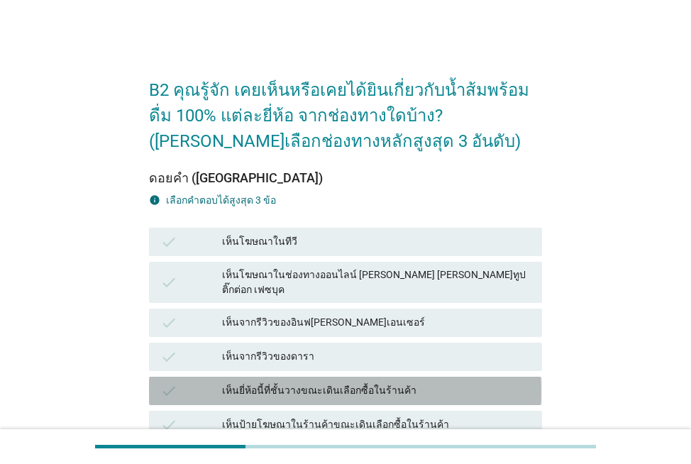
click at [429, 382] on div "เห็นยี่ห้อนี้ที่ชั้นวางขณะเดินเลือกซื้อในร้านค้า" at bounding box center [376, 390] width 308 height 17
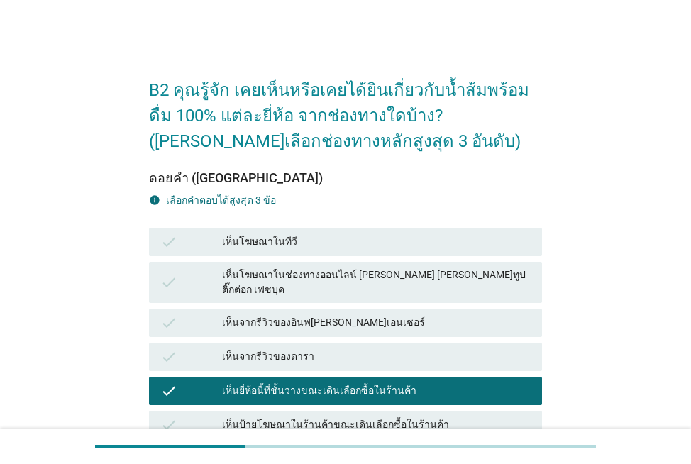
scroll to position [385, 0]
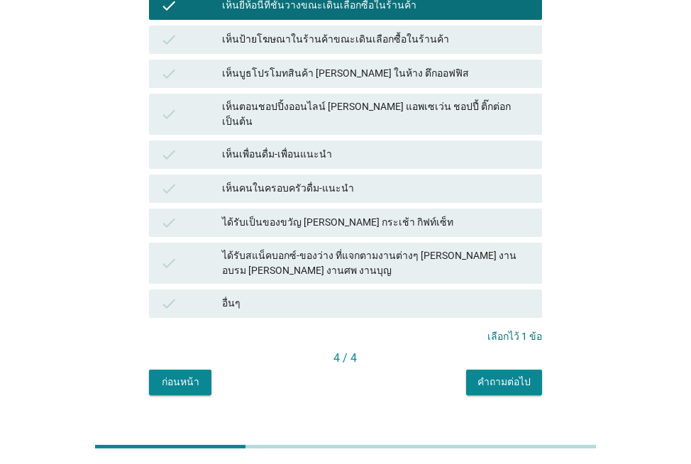
click at [504, 370] on div "B2 คุณรู้จัก เคยเห็นหรือเคยได้ยินเกี่ยวกับน้ำส้มพร้อมดื่ม 100% แต่ละยี่ห้อ จากช…" at bounding box center [345, 37] width 415 height 740
click at [506, 375] on div "คำถามต่อไป" at bounding box center [503, 382] width 53 height 15
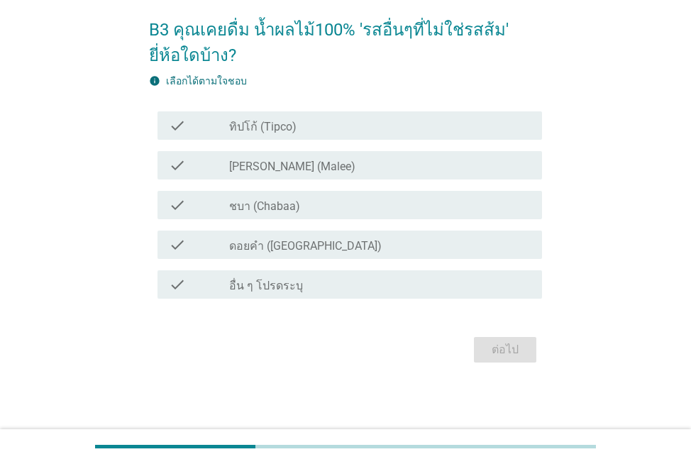
scroll to position [0, 0]
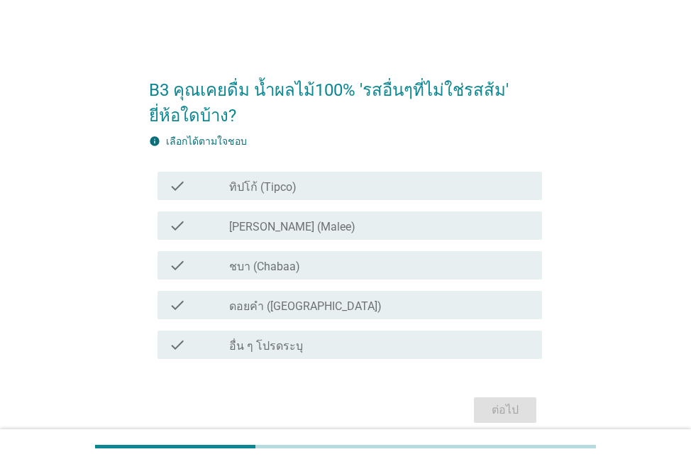
click at [352, 189] on div "check_box_outline_blank ทิปโก้ (Tipco)" at bounding box center [379, 185] width 301 height 17
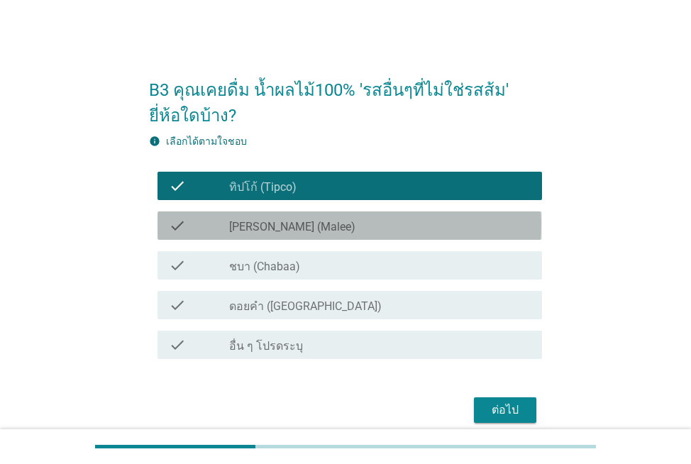
click at [342, 227] on div "check_box_outline_blank [PERSON_NAME] (Malee)" at bounding box center [379, 225] width 301 height 17
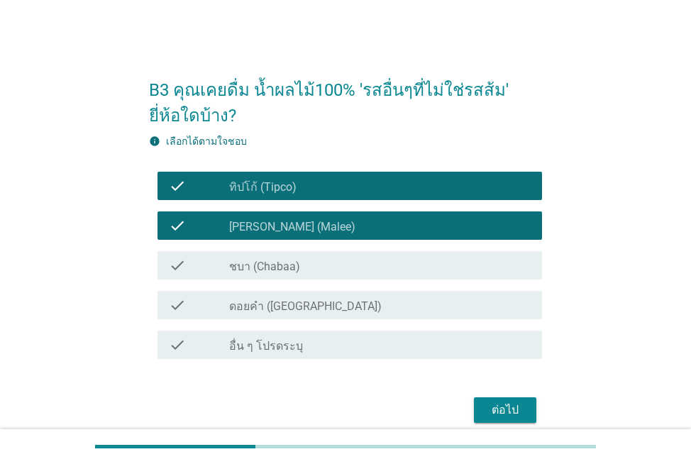
click at [411, 309] on div "check_box_outline_blank ดอยคำ (Doi-Khham)" at bounding box center [379, 305] width 301 height 17
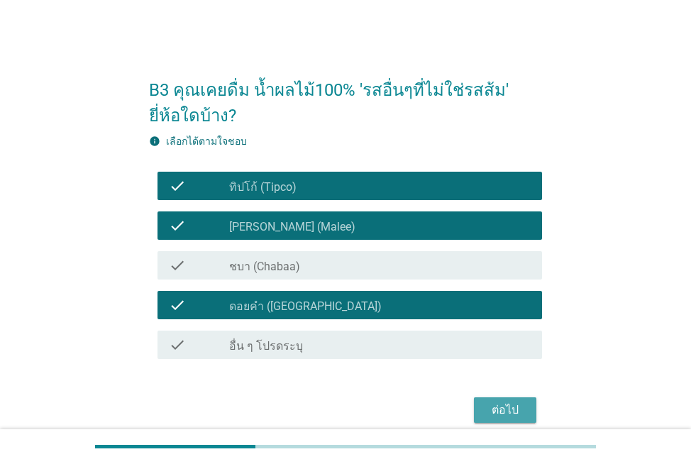
click at [518, 404] on div "ต่อไป" at bounding box center [505, 410] width 40 height 17
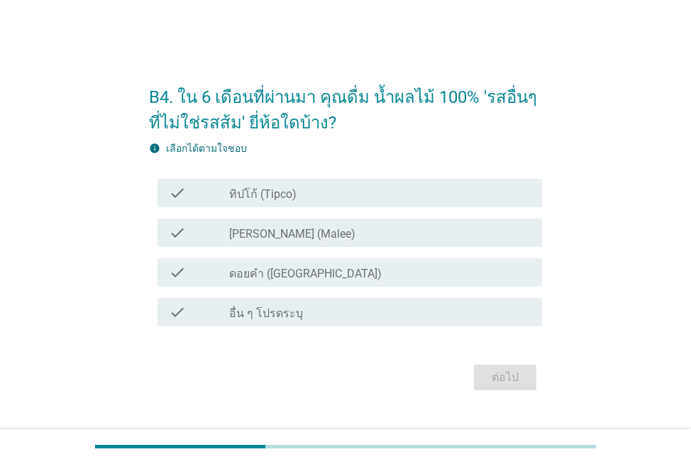
click at [338, 197] on div "check_box_outline_blank ทิปโก้ (Tipco)" at bounding box center [379, 192] width 301 height 17
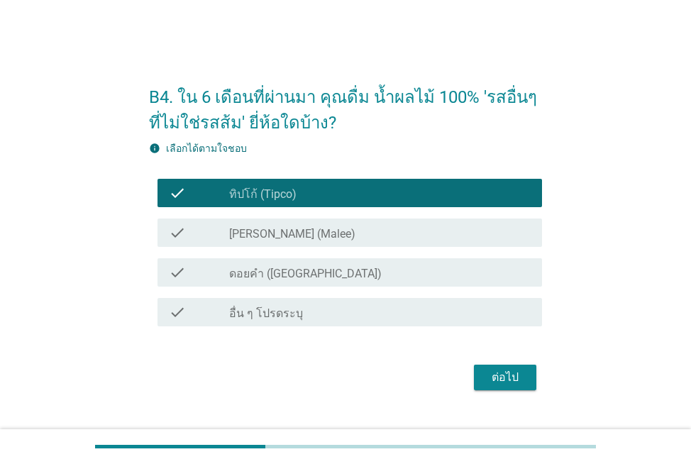
click at [342, 225] on div "check_box_outline_blank [PERSON_NAME] (Malee)" at bounding box center [379, 232] width 301 height 17
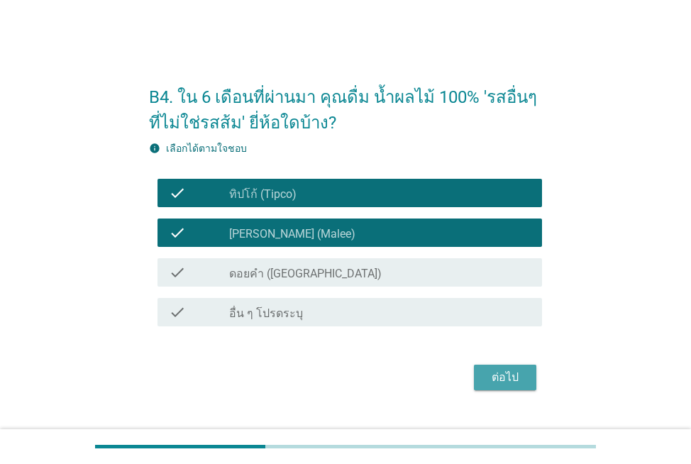
click at [532, 375] on button "ต่อไป" at bounding box center [505, 378] width 62 height 26
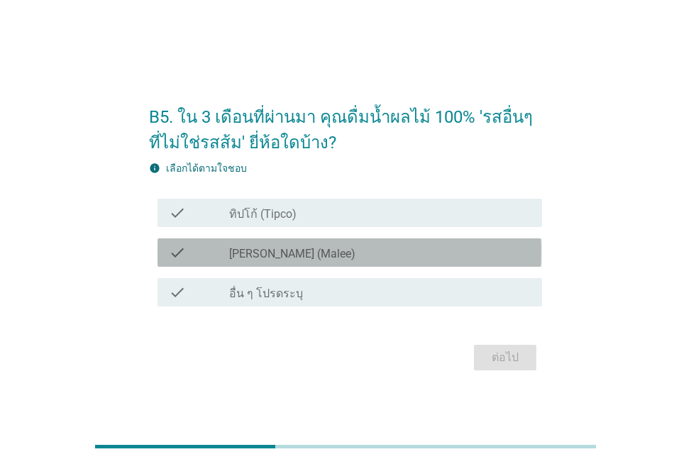
click at [314, 248] on div "check_box_outline_blank [PERSON_NAME] (Malee)" at bounding box center [379, 252] width 301 height 17
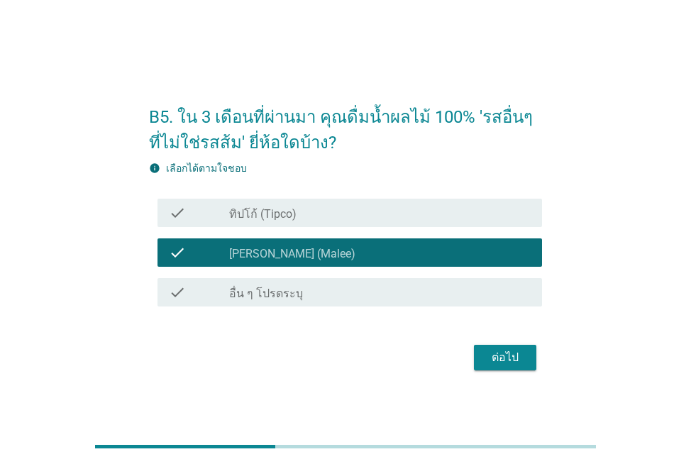
click at [330, 217] on div "check_box_outline_blank ทิปโก้ (Tipco)" at bounding box center [379, 212] width 301 height 17
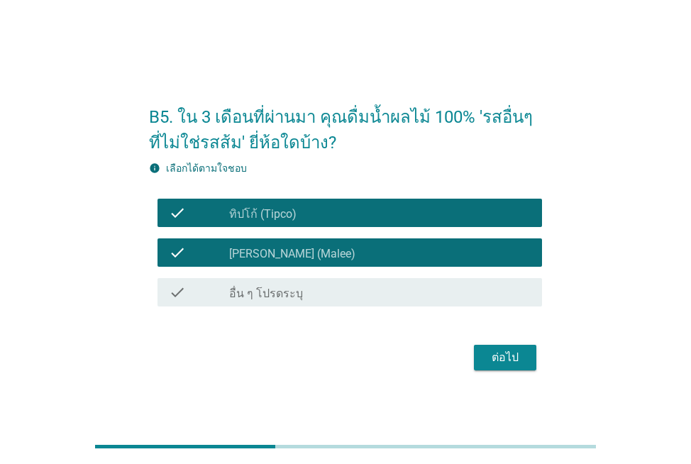
click at [504, 350] on div "ต่อไป" at bounding box center [505, 357] width 40 height 17
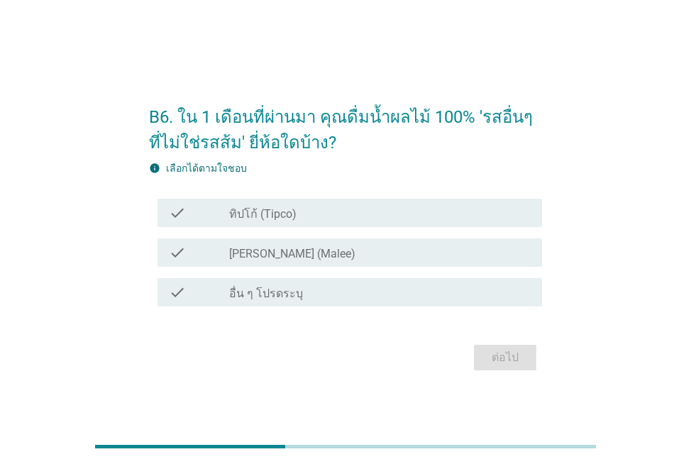
click at [345, 255] on div "check_box_outline_blank [PERSON_NAME] (Malee)" at bounding box center [379, 252] width 301 height 17
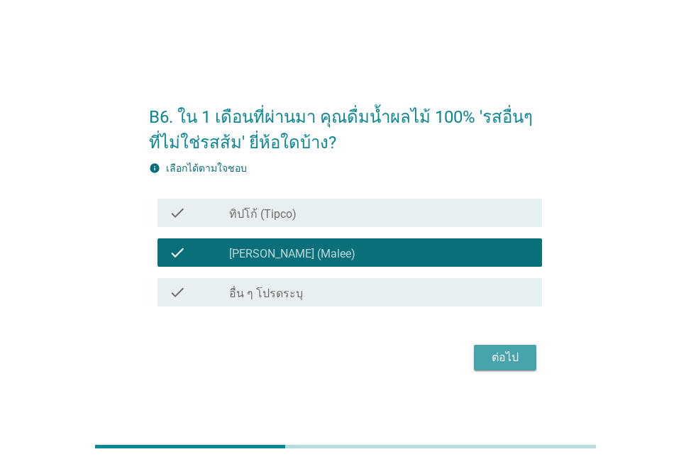
click at [526, 364] on button "ต่อไป" at bounding box center [505, 358] width 62 height 26
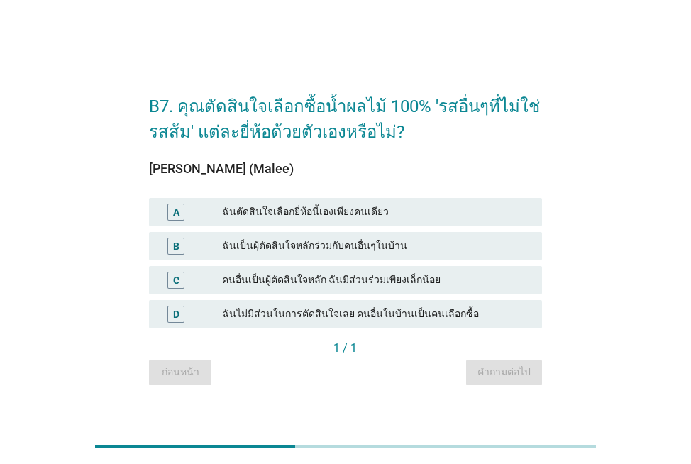
click at [360, 214] on div "ฉันตัดสินใจเลือกยี่ห้อนี้เองเพียงคนเดียว" at bounding box center [376, 212] width 308 height 17
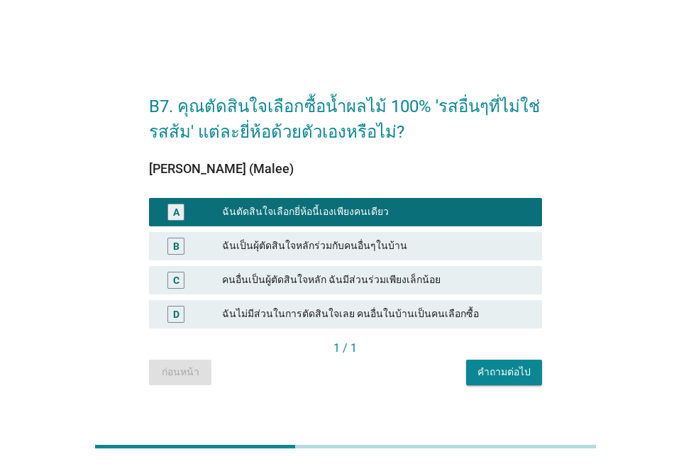
click at [521, 370] on div "คำถามต่อไป" at bounding box center [503, 372] width 53 height 15
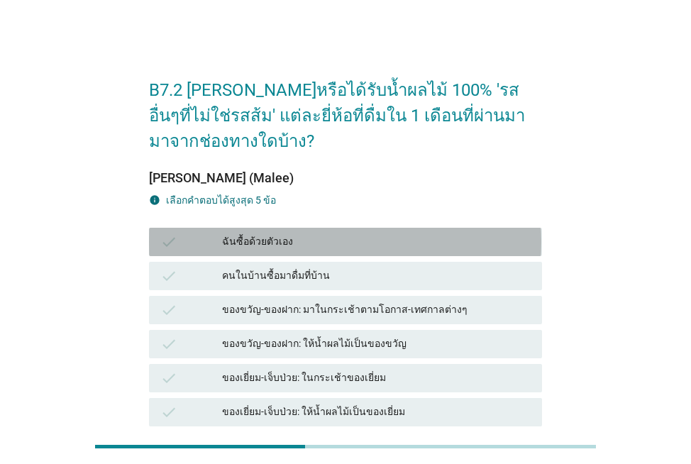
click at [410, 241] on div "ฉันซื้อด้วยตัวเอง" at bounding box center [376, 241] width 308 height 17
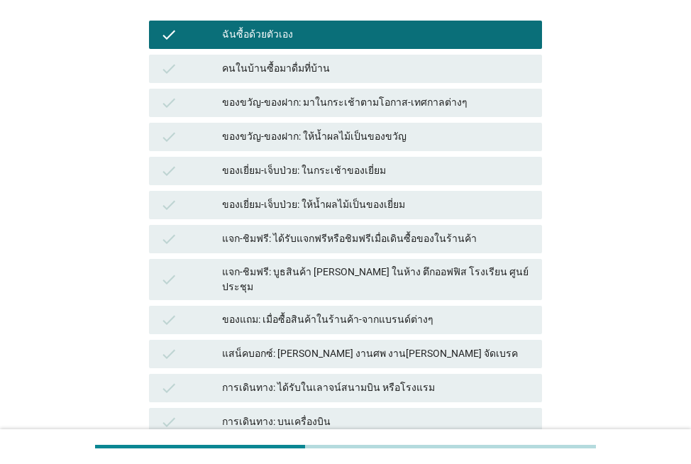
scroll to position [375, 0]
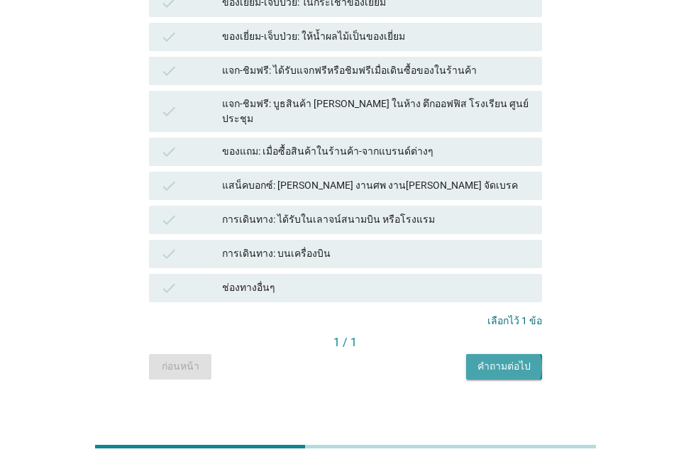
click at [524, 360] on div "คำถามต่อไป" at bounding box center [503, 366] width 53 height 15
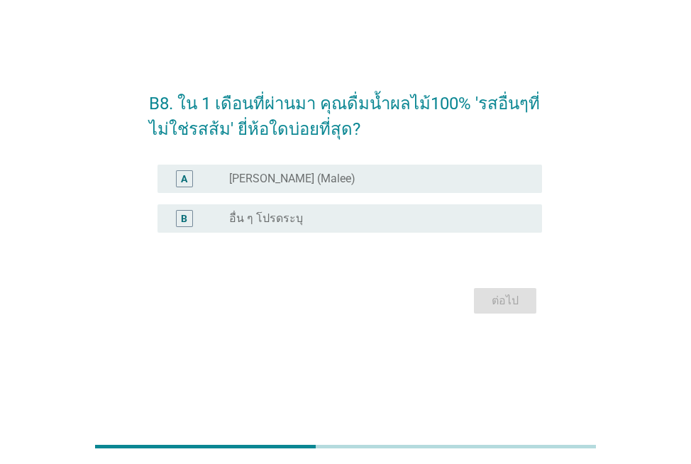
scroll to position [0, 0]
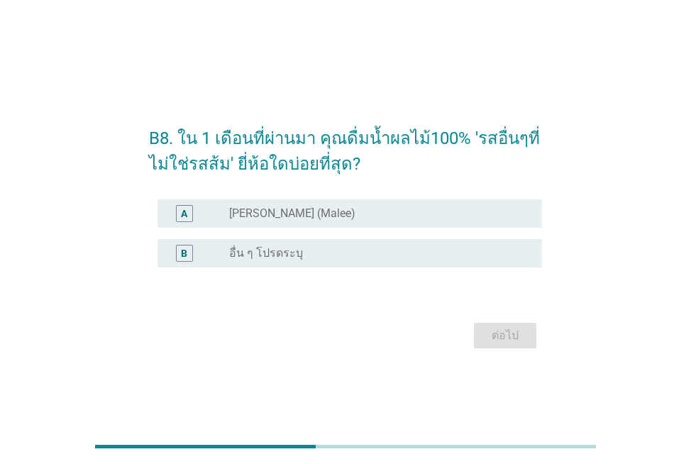
click at [353, 204] on div "A radio_button_unchecked [PERSON_NAME] (Malee)" at bounding box center [350, 213] width 384 height 28
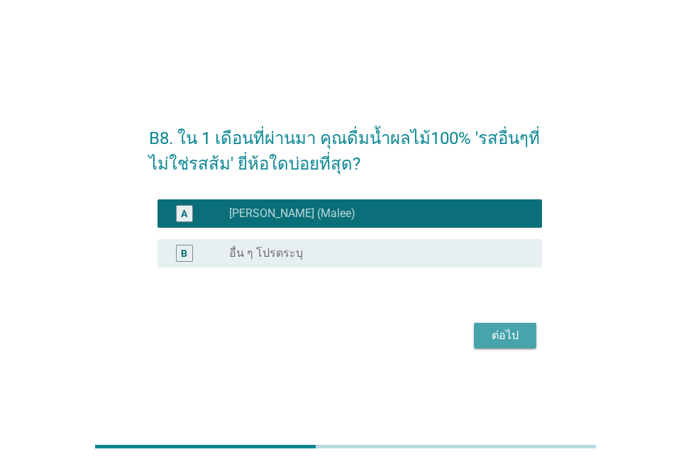
click at [485, 330] on div "ต่อไป" at bounding box center [505, 335] width 40 height 17
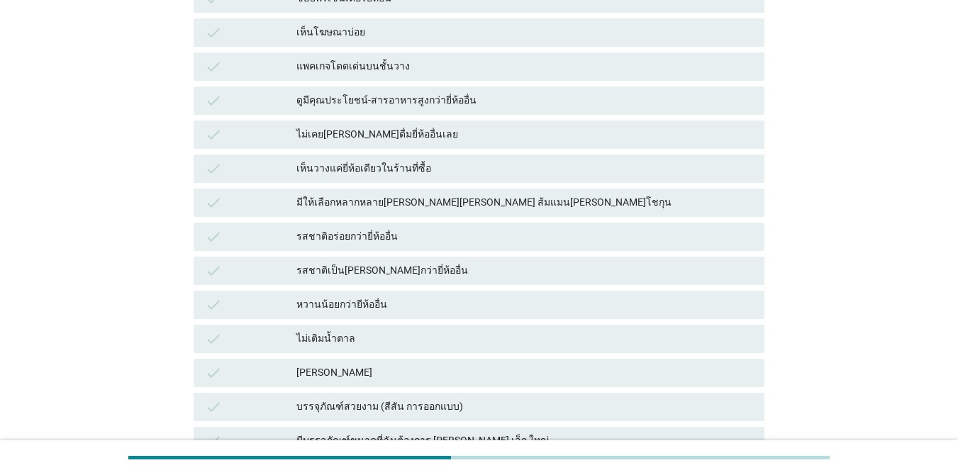
scroll to position [331, 0]
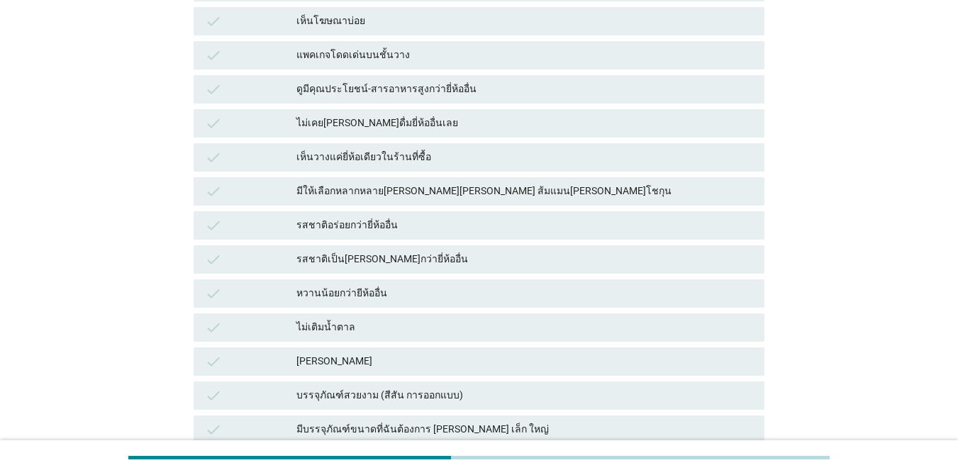
click at [494, 290] on div "หวานน้อยกว่ายีห้ออื่น" at bounding box center [525, 293] width 457 height 17
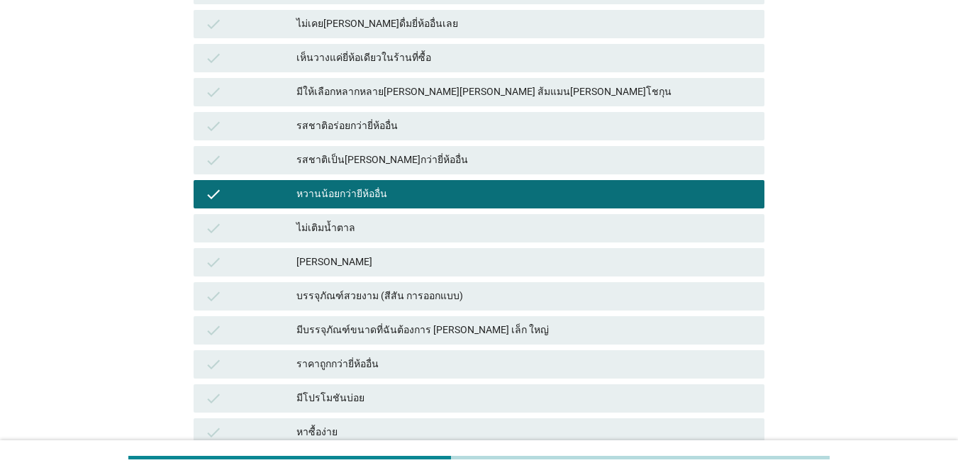
scroll to position [577, 0]
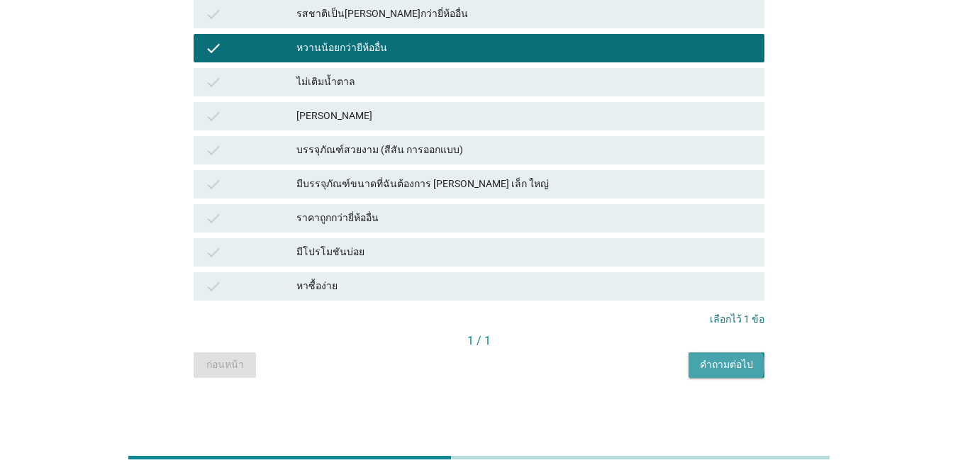
click at [698, 363] on div "คำถามต่อไป" at bounding box center [726, 365] width 53 height 15
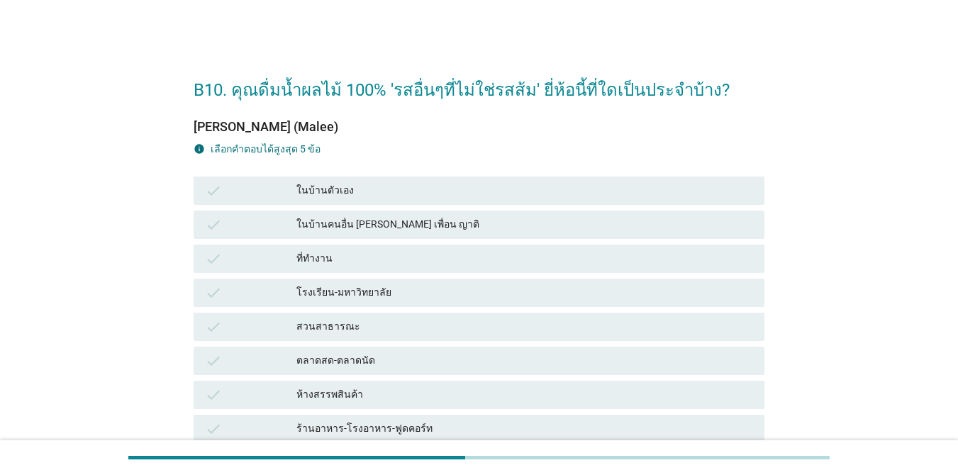
click at [464, 189] on div "ในบ้านตัวเอง" at bounding box center [525, 190] width 457 height 17
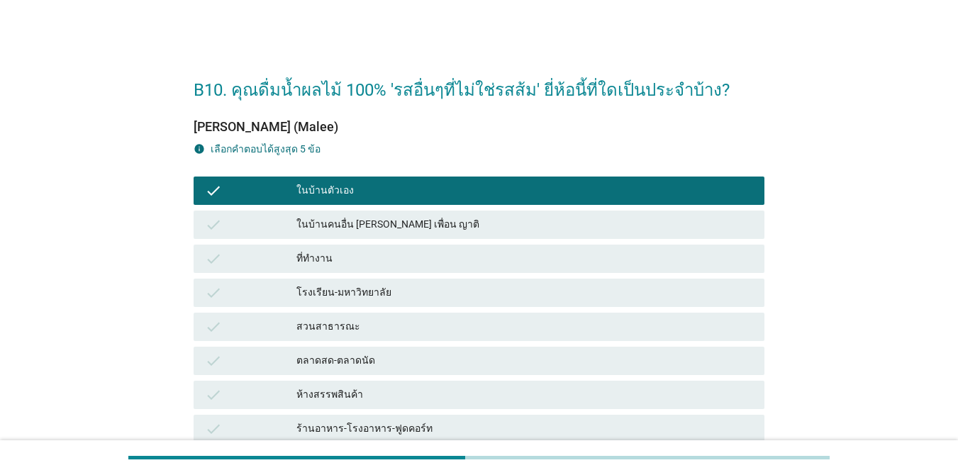
scroll to position [279, 0]
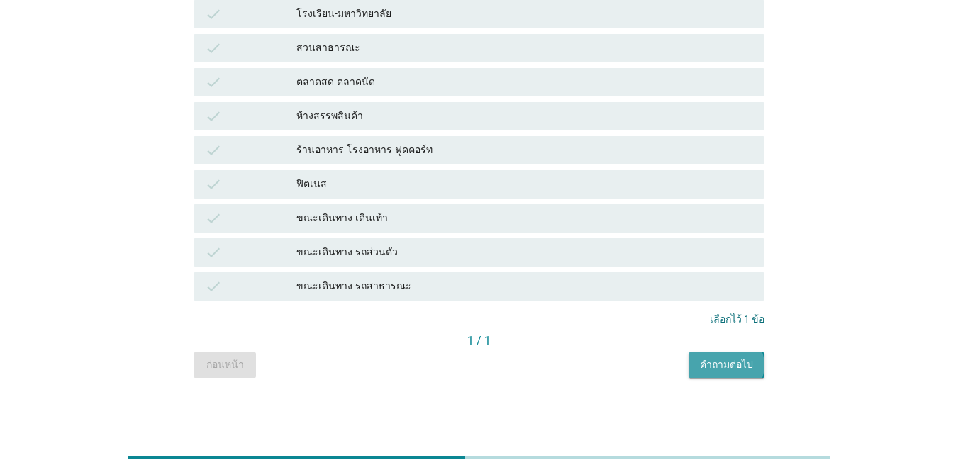
click at [698, 370] on div "คำถามต่อไป" at bounding box center [726, 365] width 53 height 15
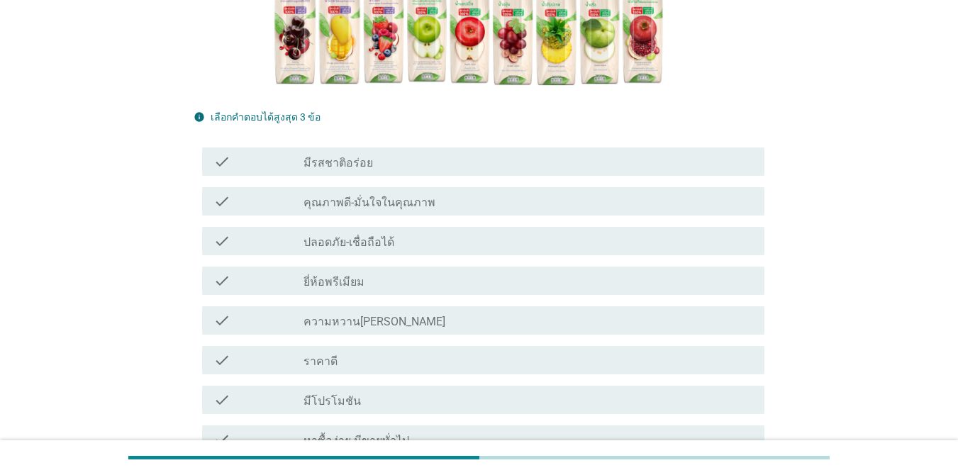
scroll to position [282, 0]
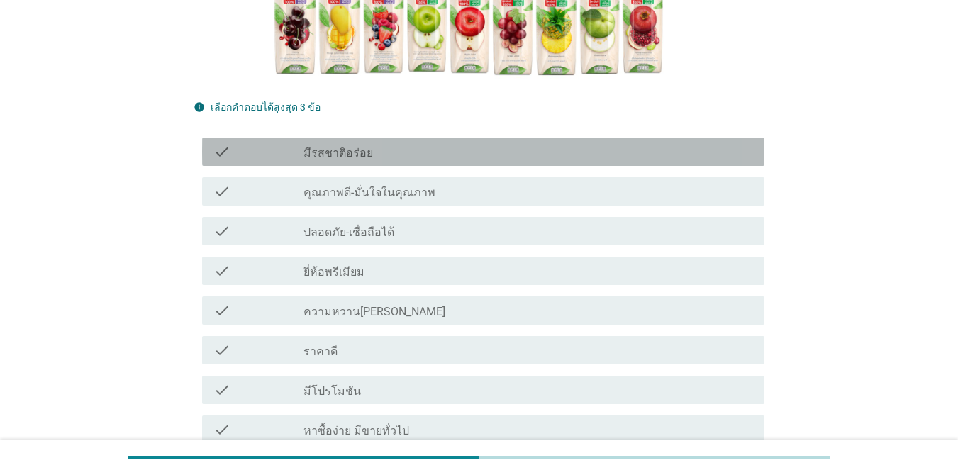
click at [429, 152] on div "check_box_outline_blank มีรสชาติอร่อย" at bounding box center [529, 151] width 450 height 17
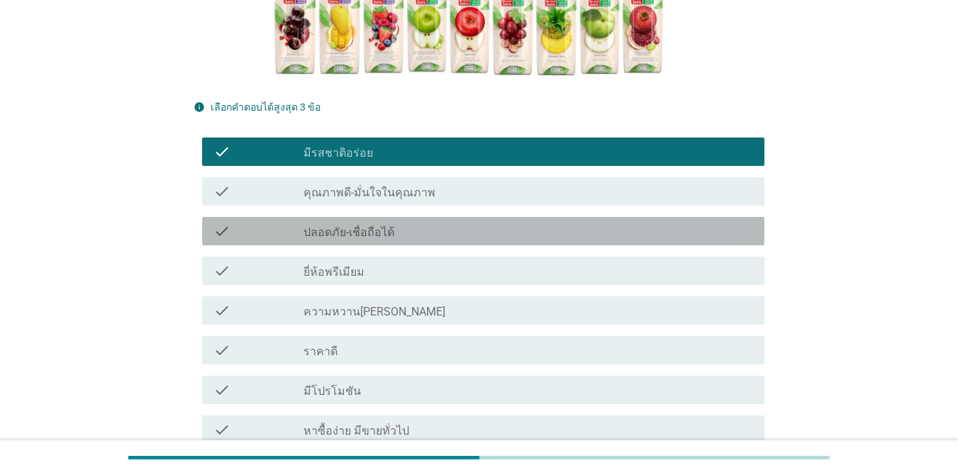
click at [446, 219] on div "check check_box_outline_blank ปลอดภัย-เชื่อถือได้" at bounding box center [483, 231] width 563 height 28
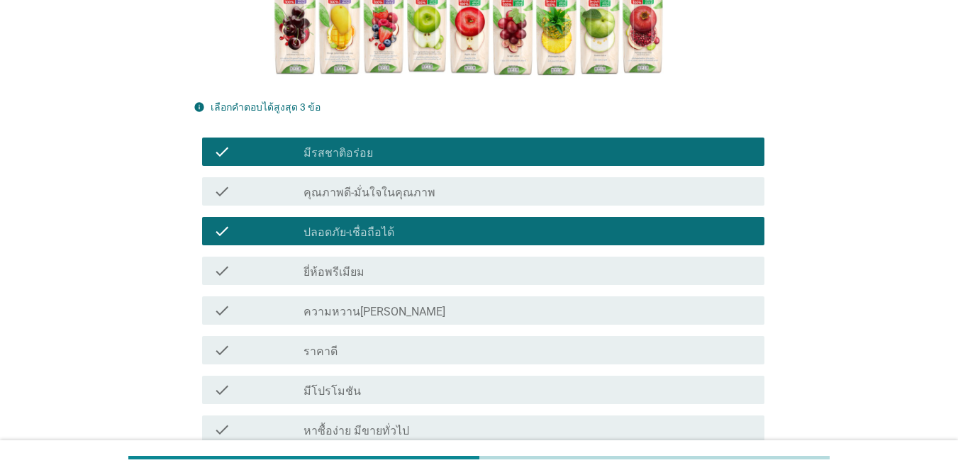
scroll to position [597, 0]
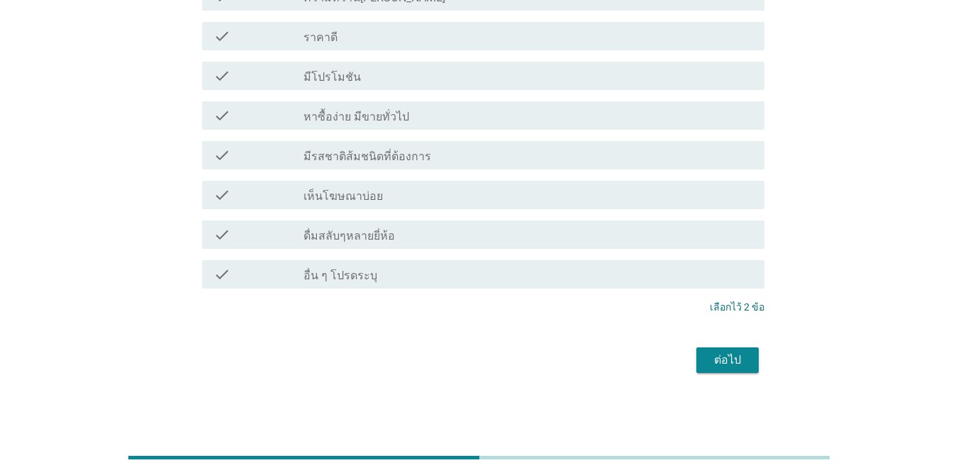
click at [698, 377] on div "ต่อไป" at bounding box center [479, 360] width 571 height 34
click at [698, 365] on div "ต่อไป" at bounding box center [728, 360] width 40 height 17
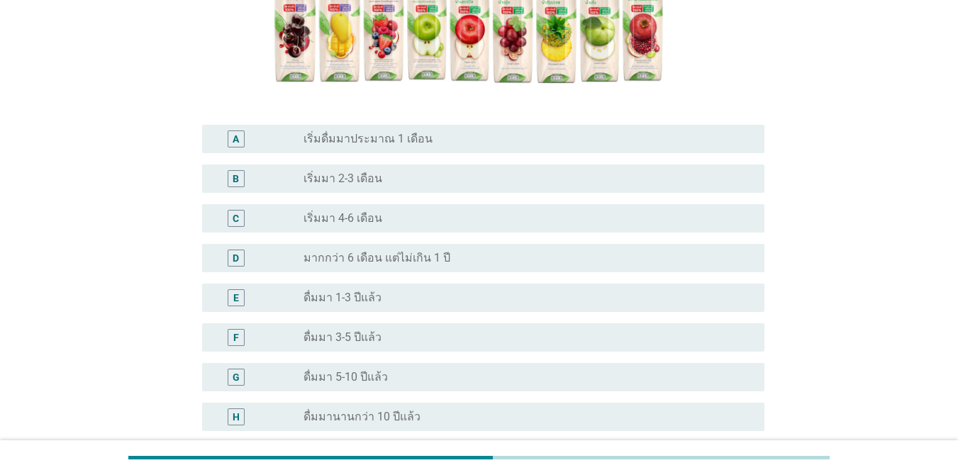
scroll to position [286, 0]
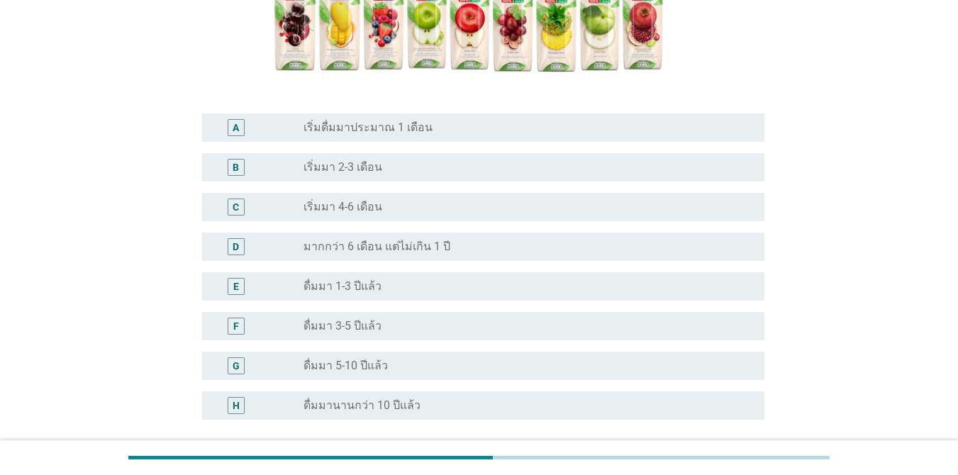
click at [495, 344] on div "F radio_button_unchecked ดื่มมา 3-5 ปีแล้ว" at bounding box center [479, 326] width 571 height 40
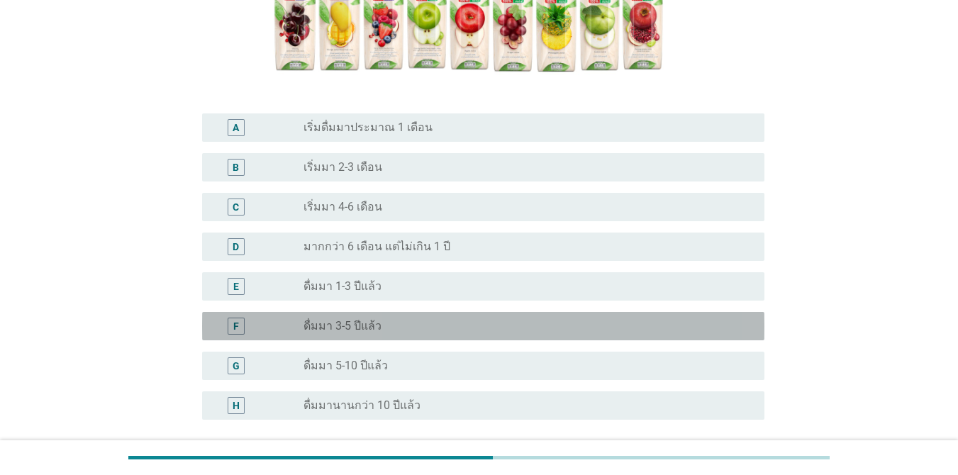
click at [593, 325] on div "radio_button_unchecked ดื่มมา 3-5 ปีแล้ว" at bounding box center [523, 326] width 438 height 14
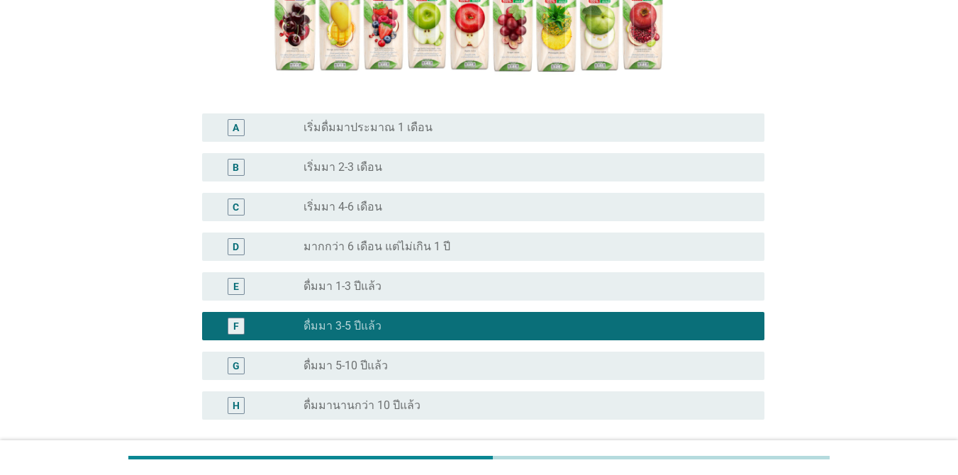
scroll to position [414, 0]
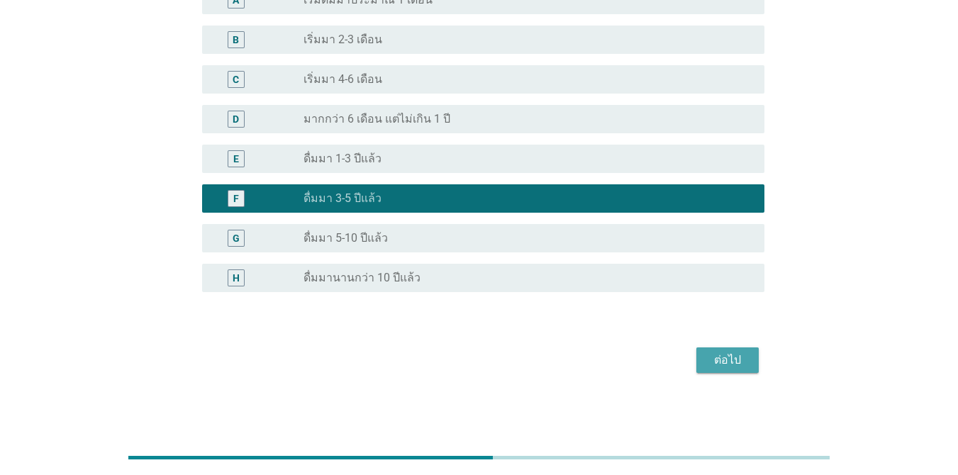
click at [698, 356] on div "ต่อไป" at bounding box center [728, 360] width 40 height 17
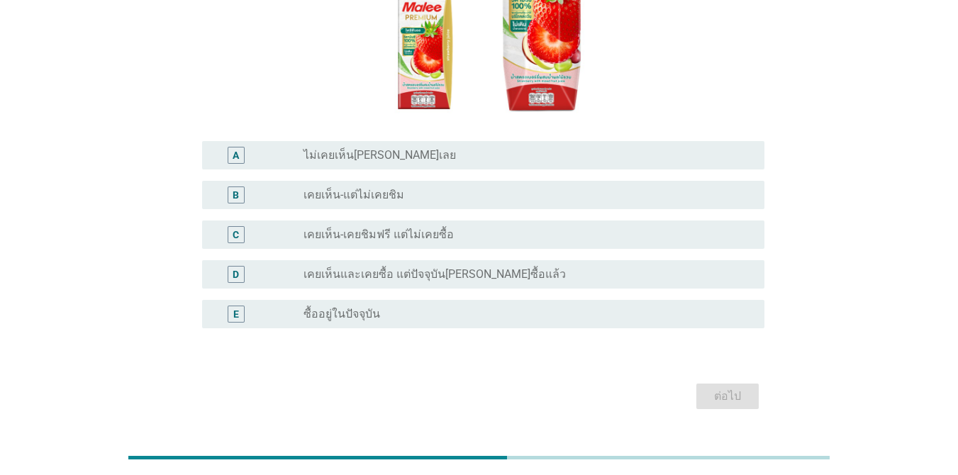
scroll to position [262, 0]
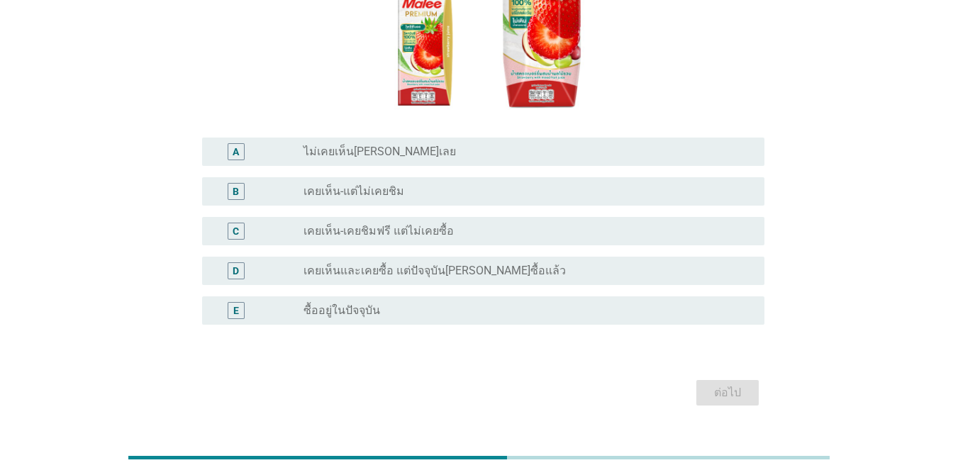
click at [359, 145] on label "ไม่เคยเห็น[PERSON_NAME]เลย" at bounding box center [380, 152] width 153 height 14
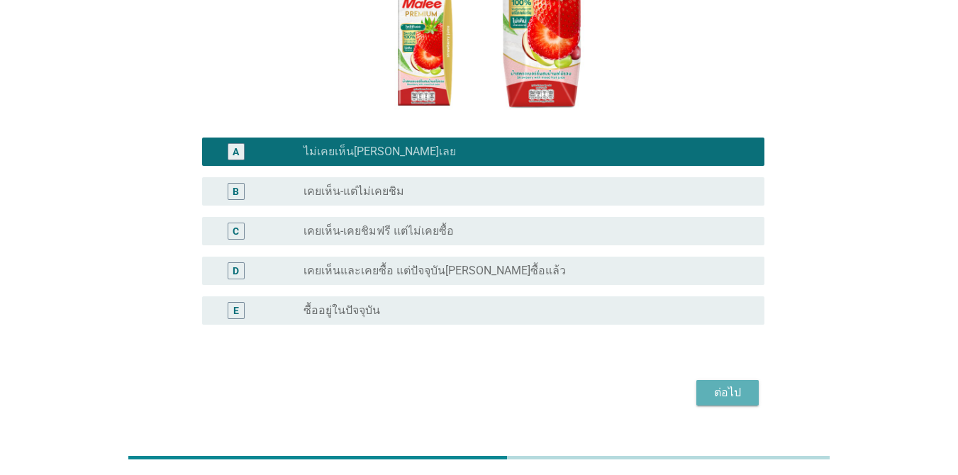
click at [698, 380] on button "ต่อไป" at bounding box center [728, 393] width 62 height 26
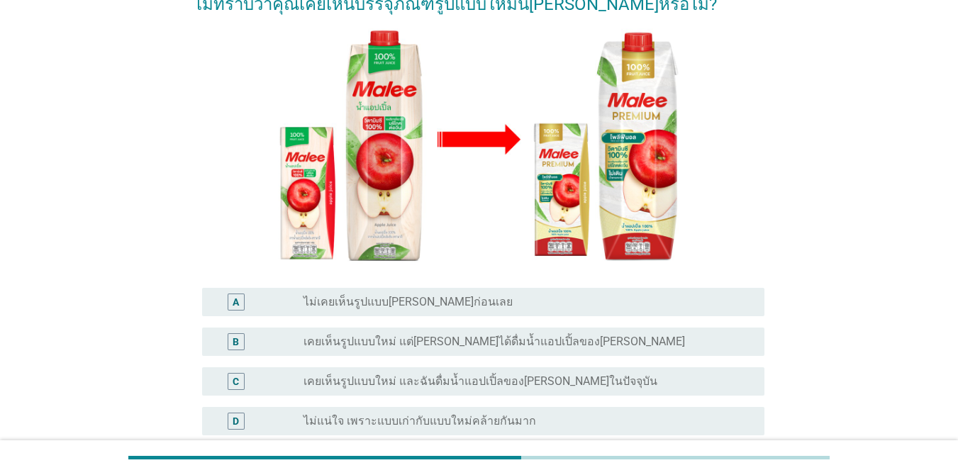
scroll to position [172, 0]
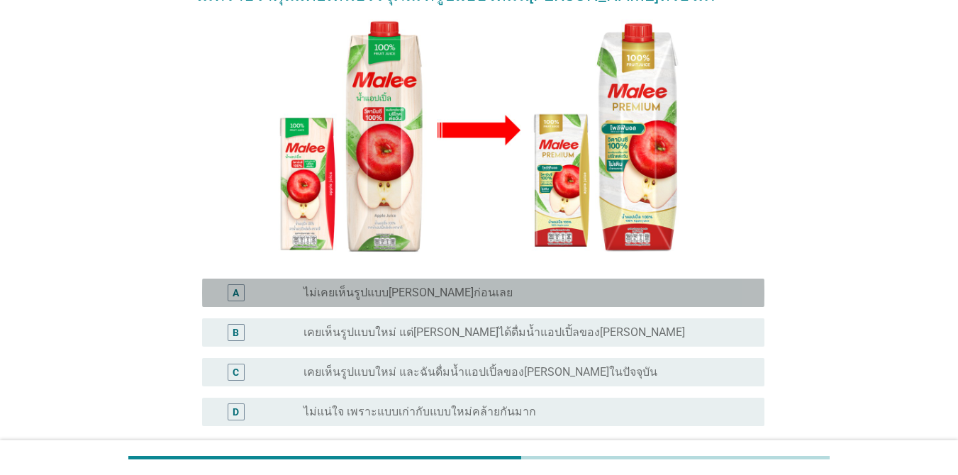
click at [443, 286] on label "ไม่เคยเห็นรูปแบบ[PERSON_NAME]ก่อนเลย" at bounding box center [408, 293] width 209 height 14
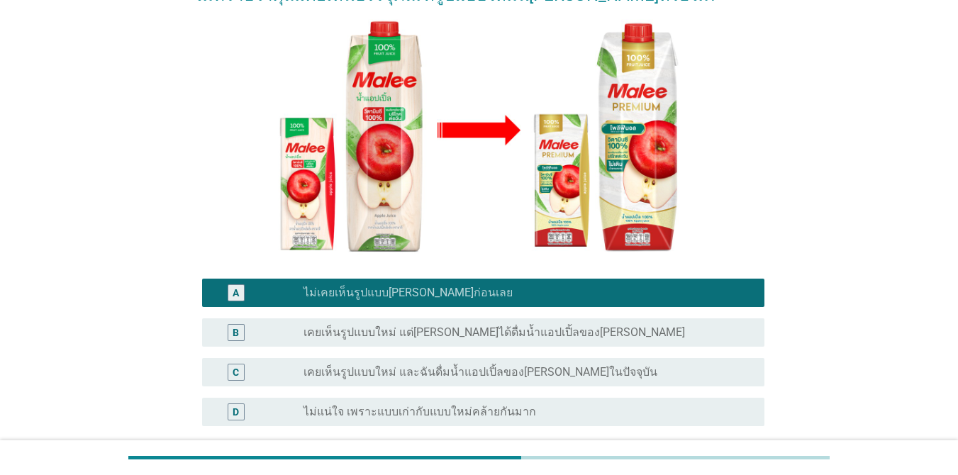
scroll to position [280, 0]
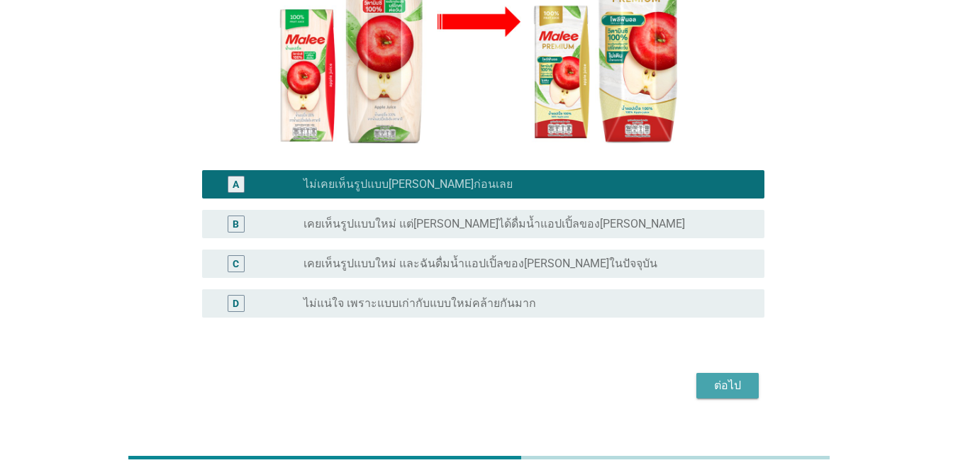
click at [698, 377] on div "ต่อไป" at bounding box center [728, 385] width 40 height 17
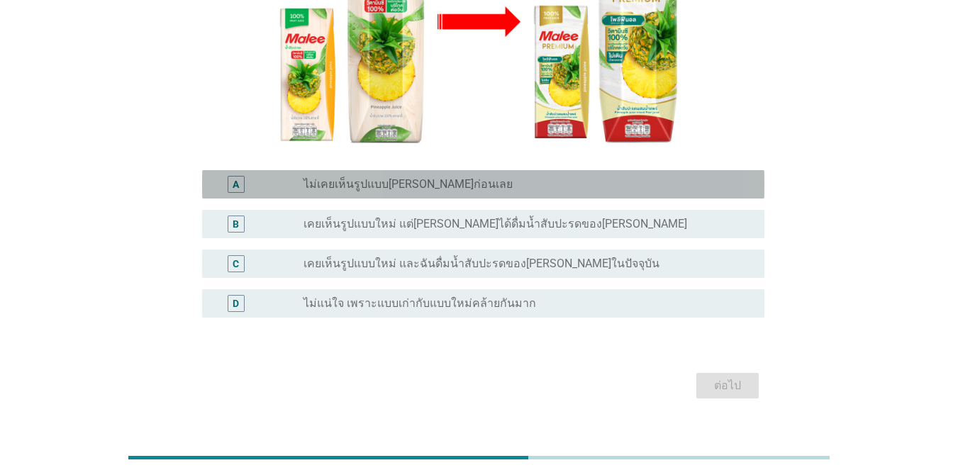
click at [498, 177] on div "radio_button_unchecked ไม่เคยเห็นรูปแบบ[PERSON_NAME]ก่อนเลย" at bounding box center [523, 184] width 438 height 14
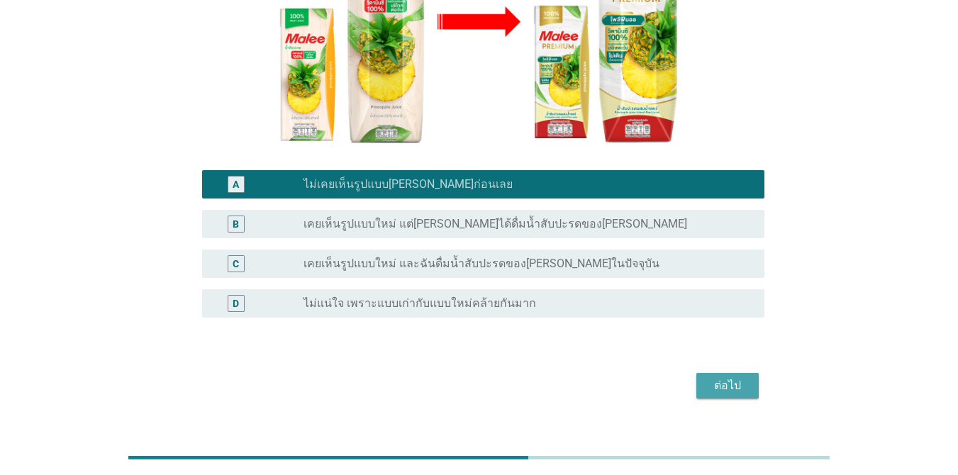
click at [698, 377] on div "ต่อไป" at bounding box center [728, 385] width 40 height 17
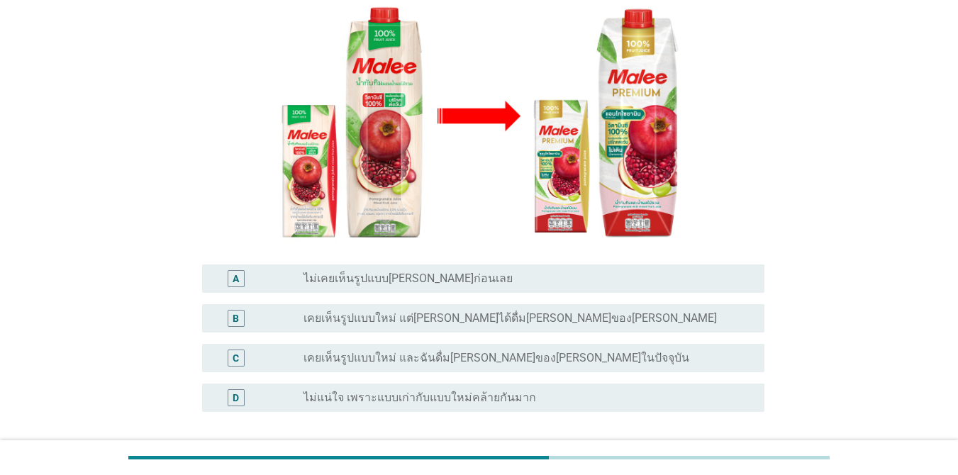
scroll to position [278, 0]
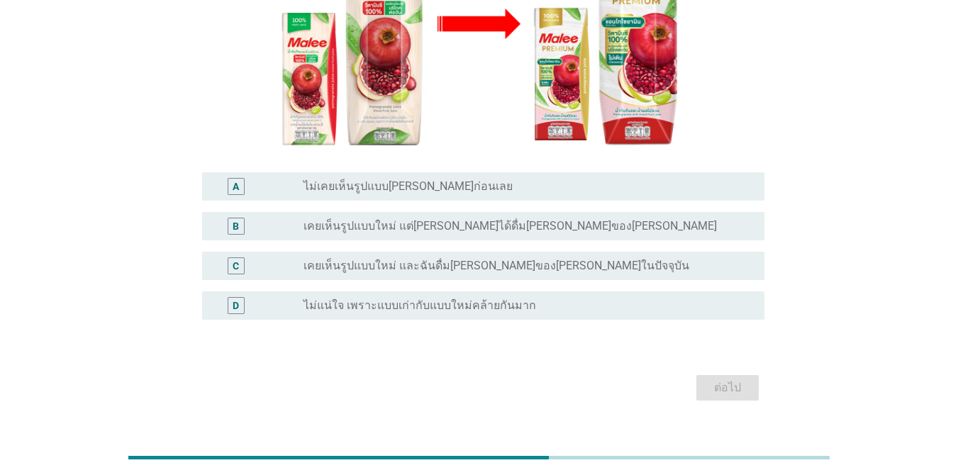
click at [464, 178] on div "radio_button_unchecked ไม่เคยเห็นรูปแบบ[PERSON_NAME]ก่อนเลย" at bounding box center [529, 186] width 450 height 17
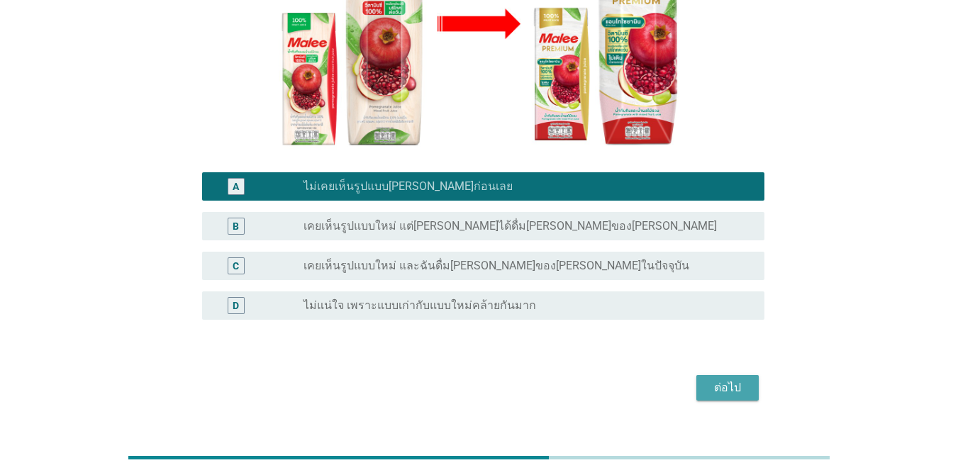
click at [698, 375] on button "ต่อไป" at bounding box center [728, 388] width 62 height 26
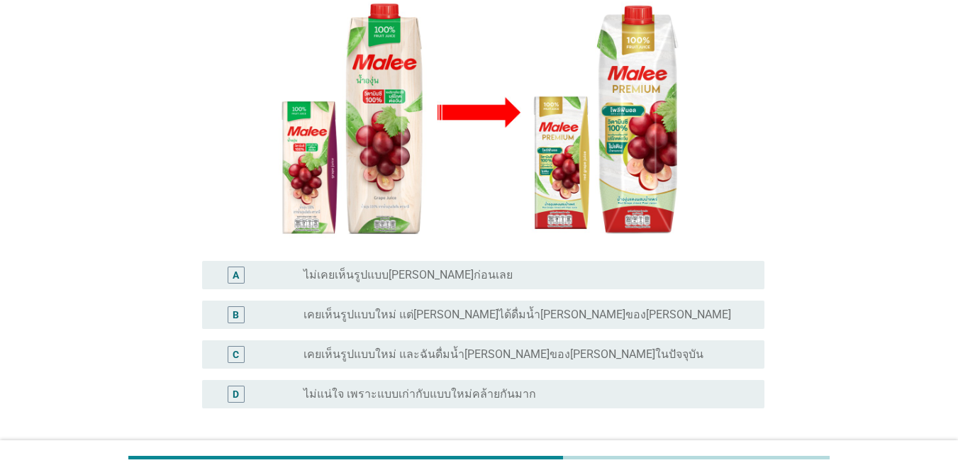
scroll to position [280, 0]
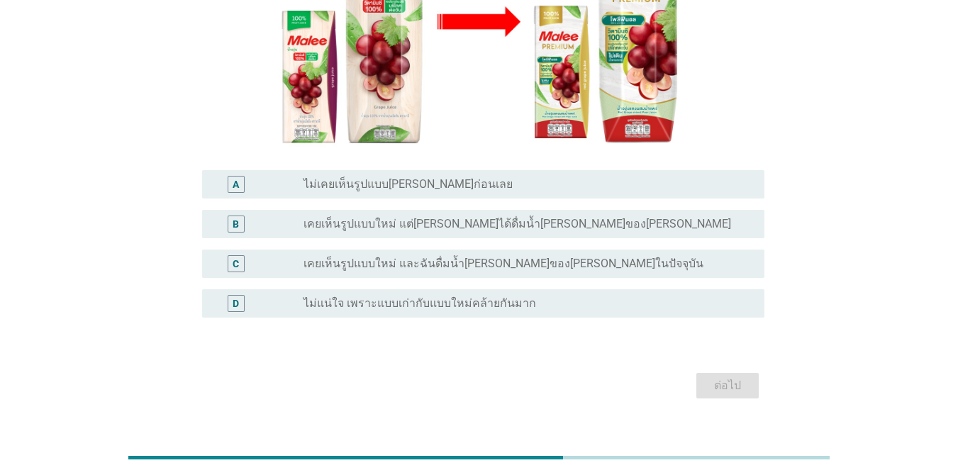
click at [479, 177] on div "radio_button_unchecked ไม่เคยเห็นรูปแบบ[PERSON_NAME]ก่อนเลย" at bounding box center [523, 184] width 438 height 14
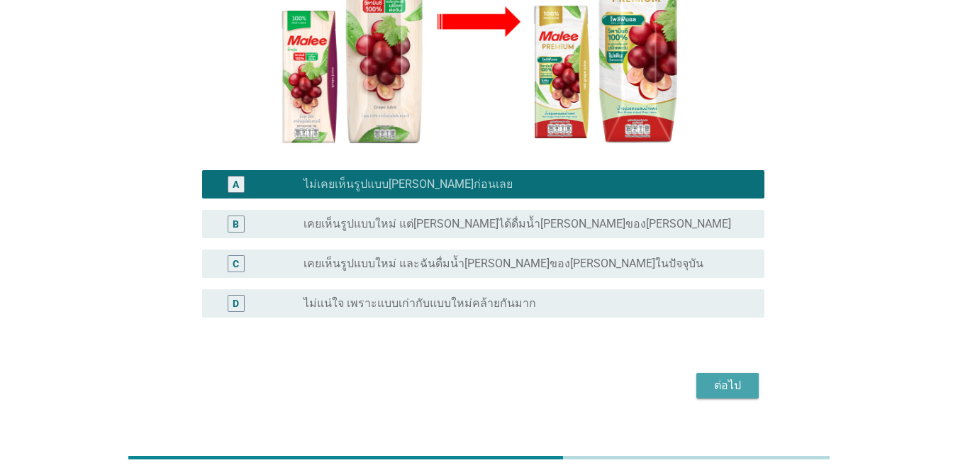
click at [698, 373] on button "ต่อไป" at bounding box center [728, 386] width 62 height 26
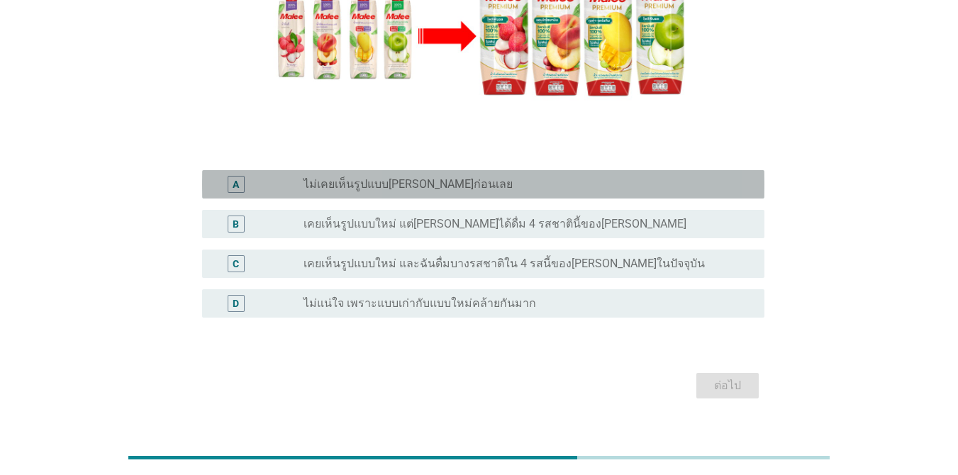
click at [438, 176] on div "radio_button_unchecked ไม่เคยเห็นรูปแบบ[PERSON_NAME]ก่อนเลย" at bounding box center [529, 184] width 450 height 17
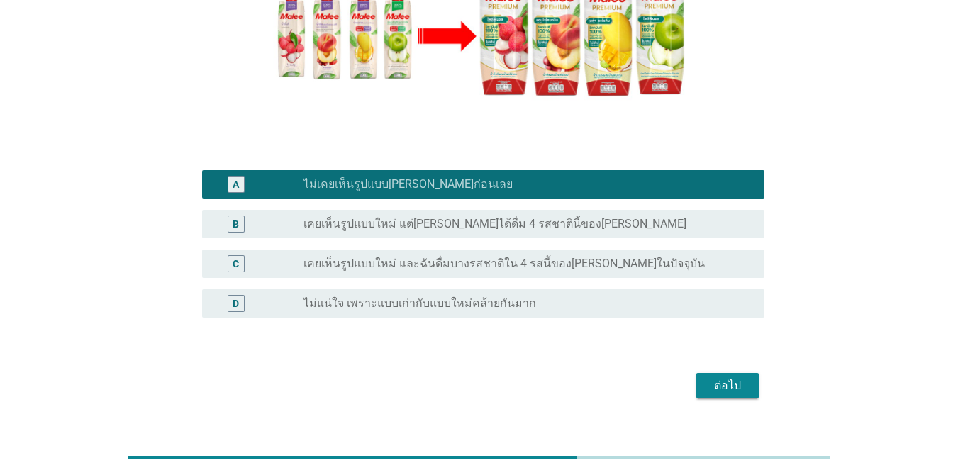
click at [698, 373] on button "ต่อไป" at bounding box center [728, 386] width 62 height 26
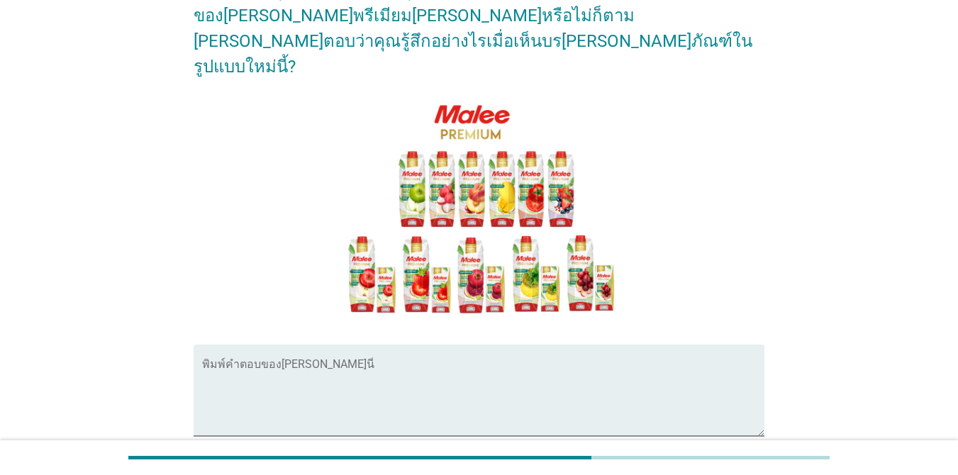
scroll to position [126, 0]
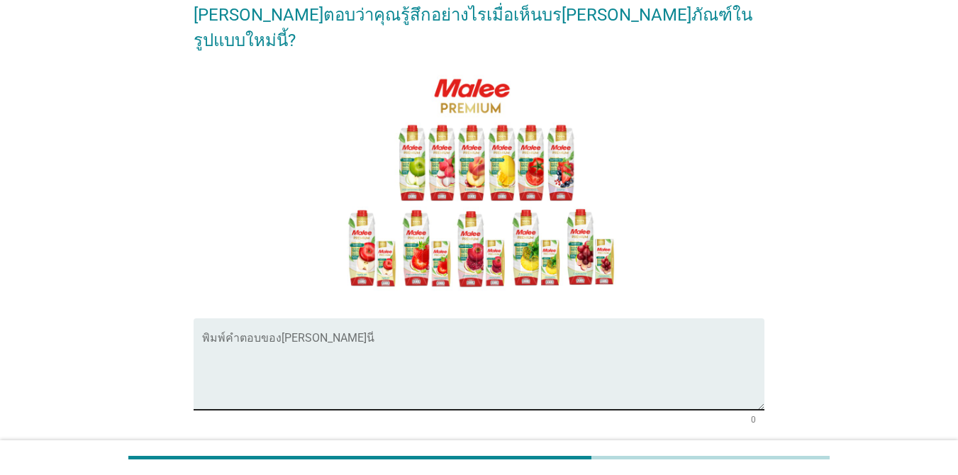
click at [372, 319] on div "พิมพ์คำตอบของ[PERSON_NAME]นี่" at bounding box center [483, 365] width 563 height 92
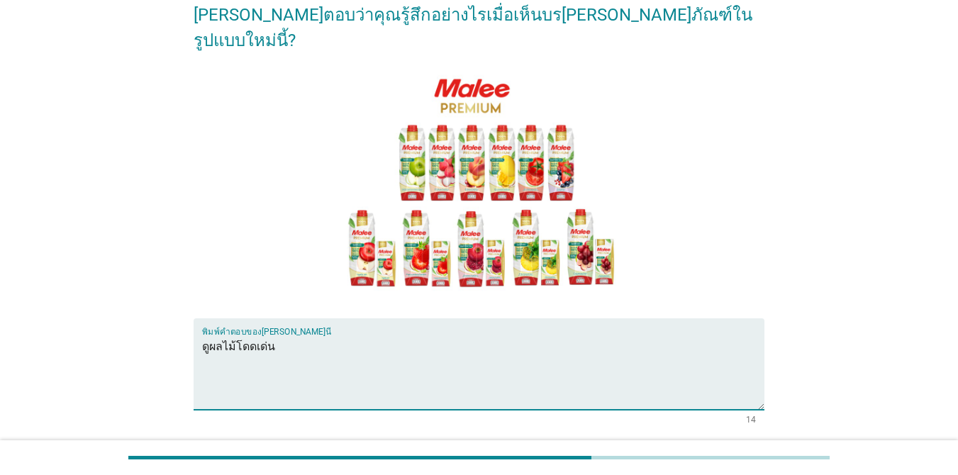
type textarea "ดูผลไม้โดดเด่น"
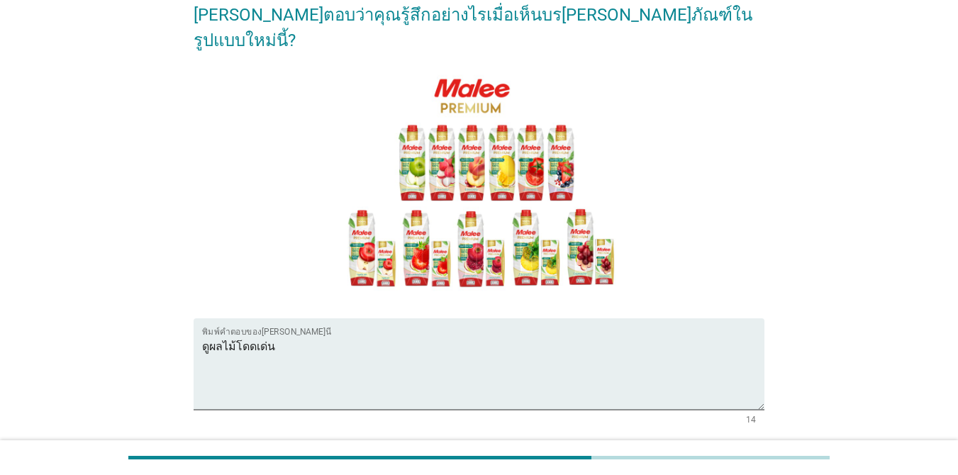
click at [698, 463] on div "ต่อไป" at bounding box center [728, 475] width 40 height 17
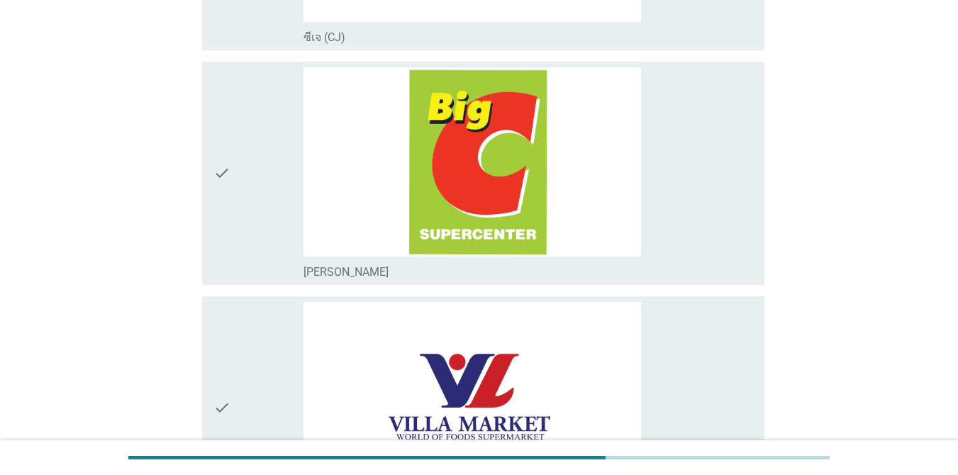
scroll to position [1357, 0]
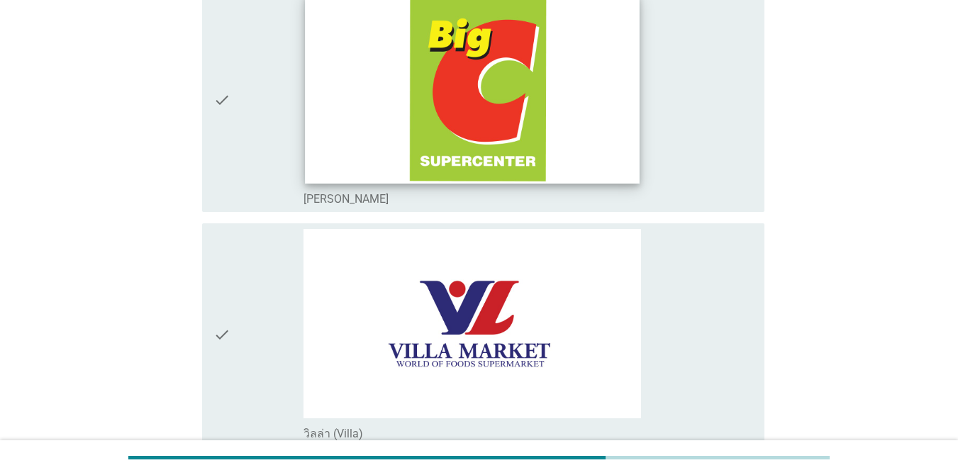
click at [466, 116] on img at bounding box center [472, 89] width 335 height 188
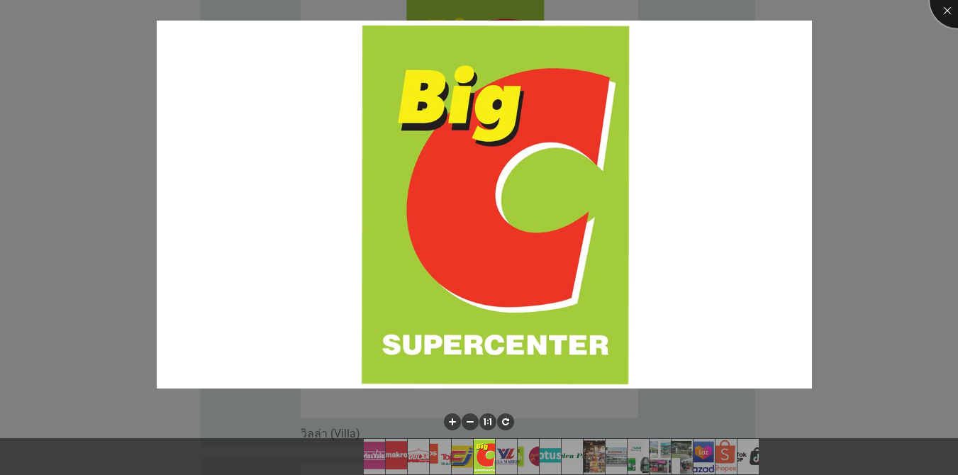
click at [698, 9] on div at bounding box center [958, 0] width 57 height 57
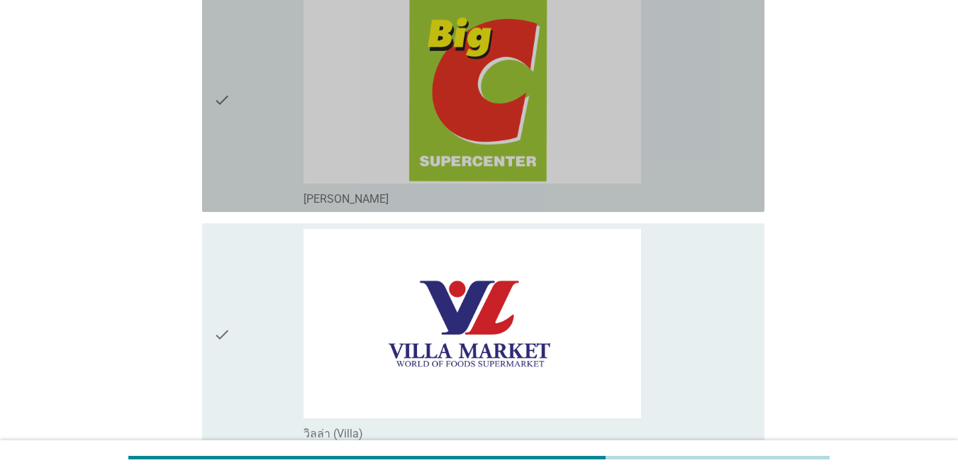
click at [214, 103] on icon "check" at bounding box center [222, 100] width 17 height 212
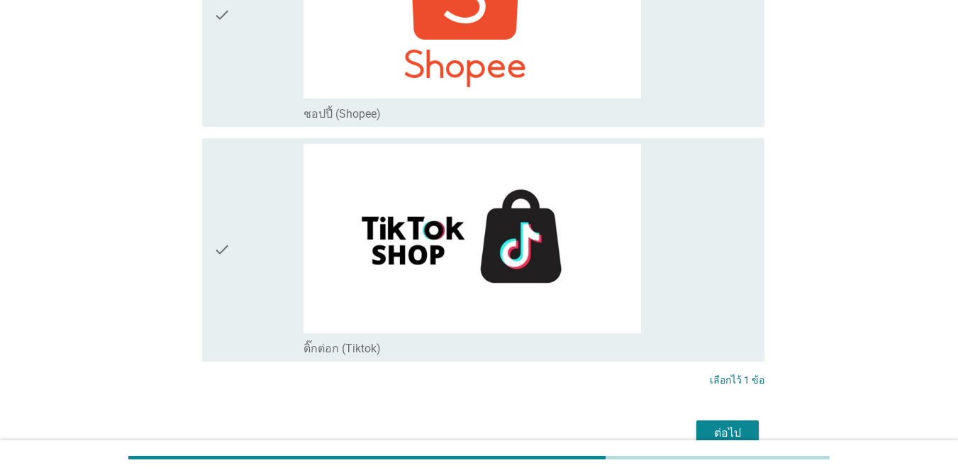
scroll to position [4152, 0]
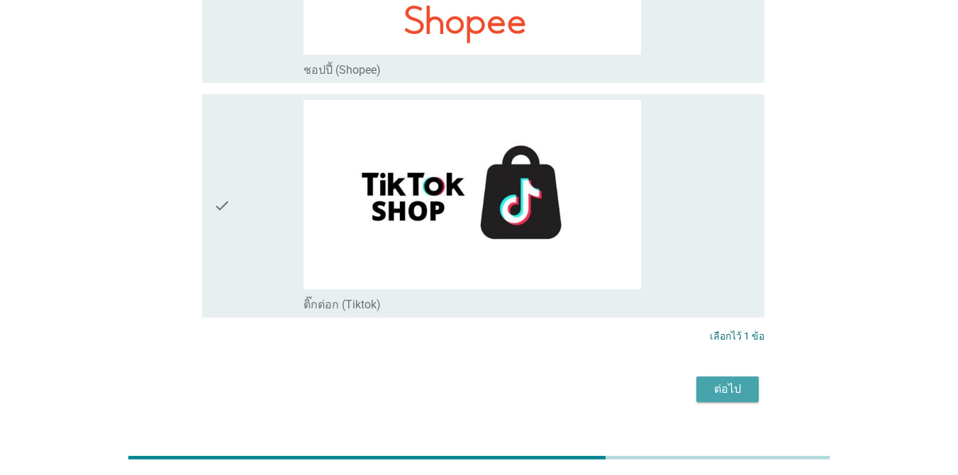
click at [698, 377] on button "ต่อไป" at bounding box center [728, 390] width 62 height 26
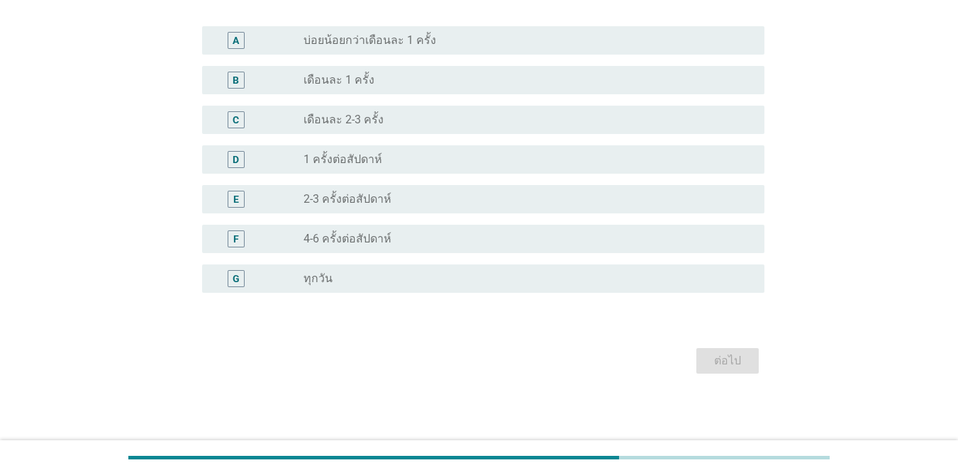
scroll to position [0, 0]
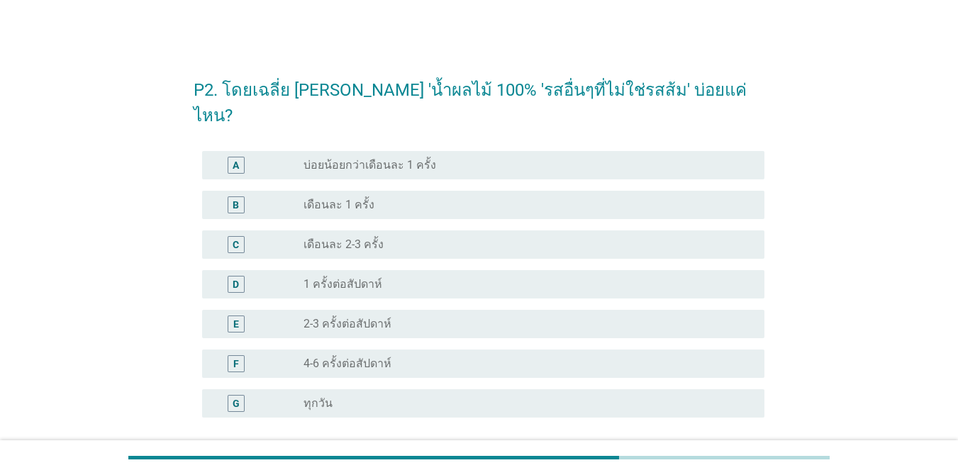
click at [387, 197] on div "radio_button_unchecked เดือนละ 1 ครั้ง" at bounding box center [529, 205] width 450 height 17
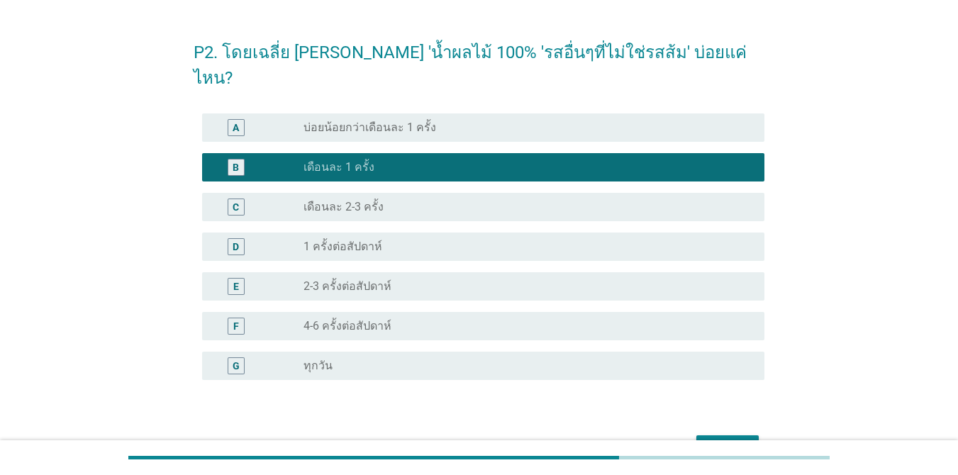
scroll to position [99, 0]
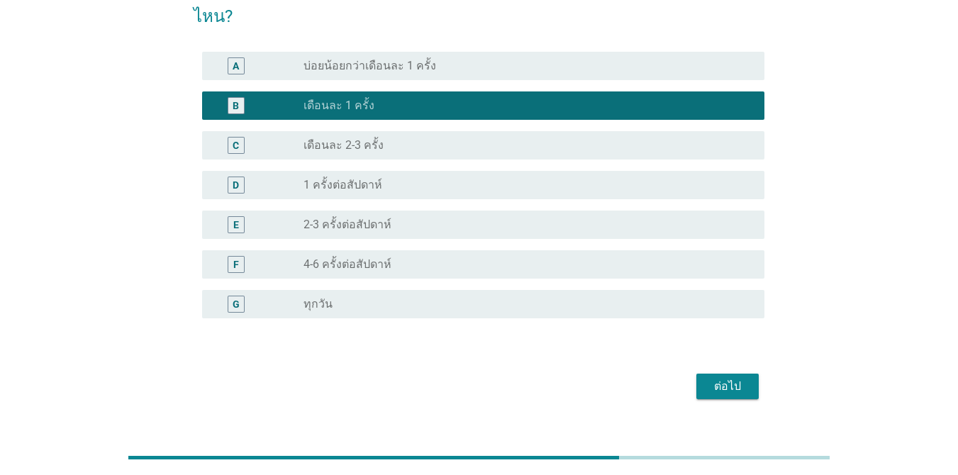
click at [698, 374] on button "ต่อไป" at bounding box center [728, 387] width 62 height 26
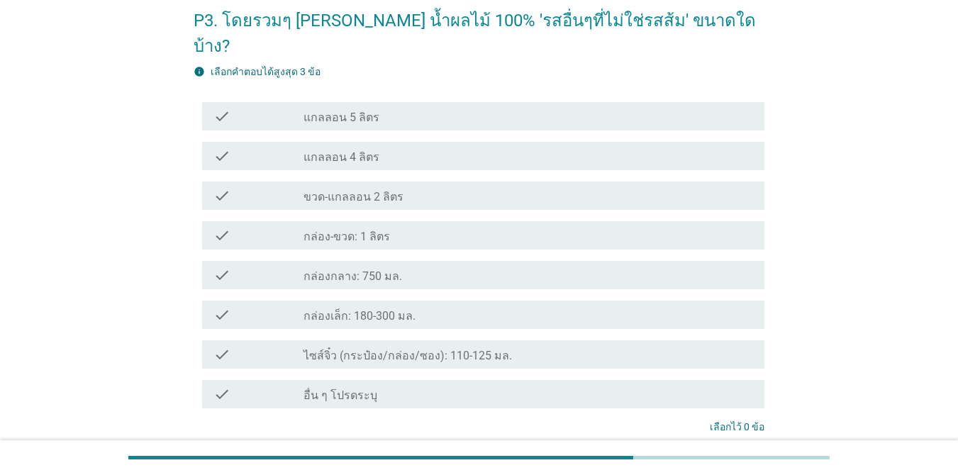
scroll to position [74, 0]
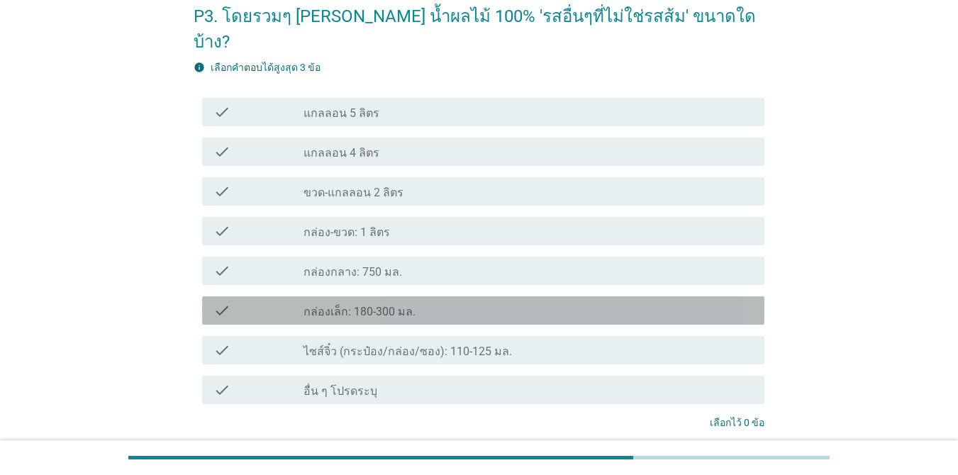
click at [431, 302] on div "check_box_outline_blank กล่องเล็ก: 180-300 มล." at bounding box center [529, 310] width 450 height 17
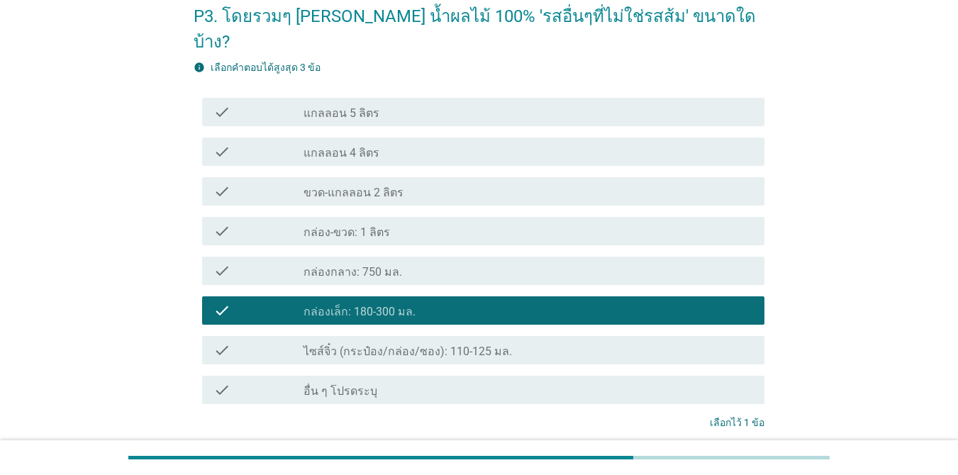
scroll to position [163, 0]
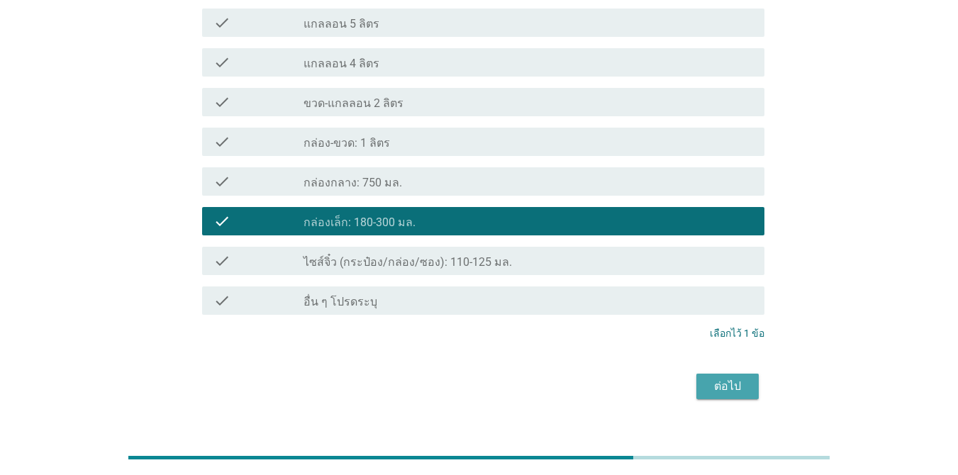
click at [698, 378] on div "ต่อไป" at bounding box center [728, 386] width 40 height 17
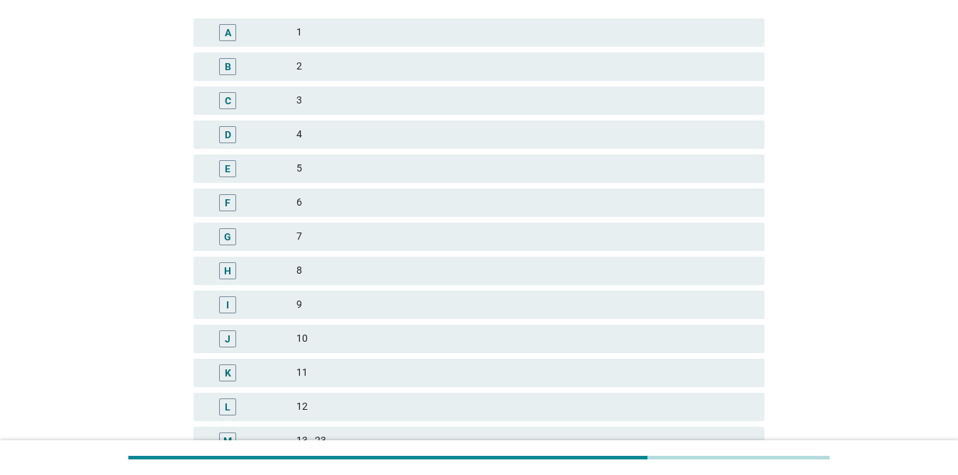
scroll to position [0, 0]
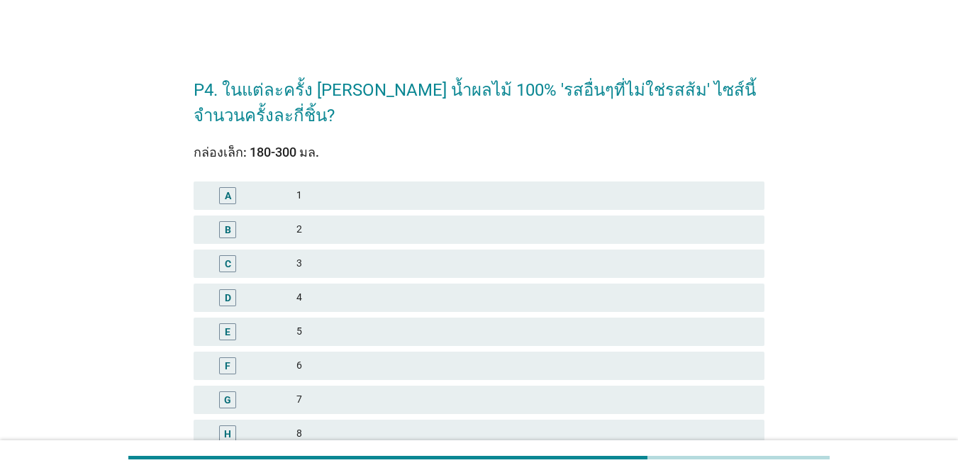
click at [350, 222] on div "2" at bounding box center [525, 229] width 457 height 17
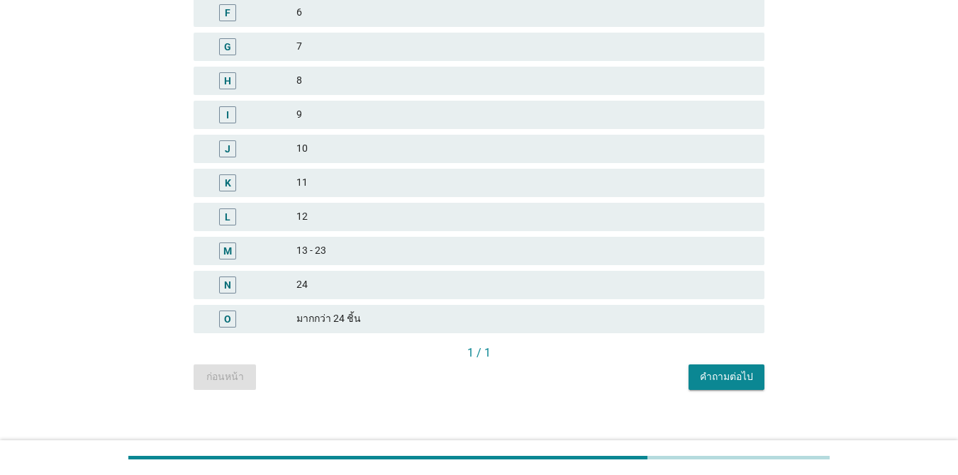
scroll to position [365, 0]
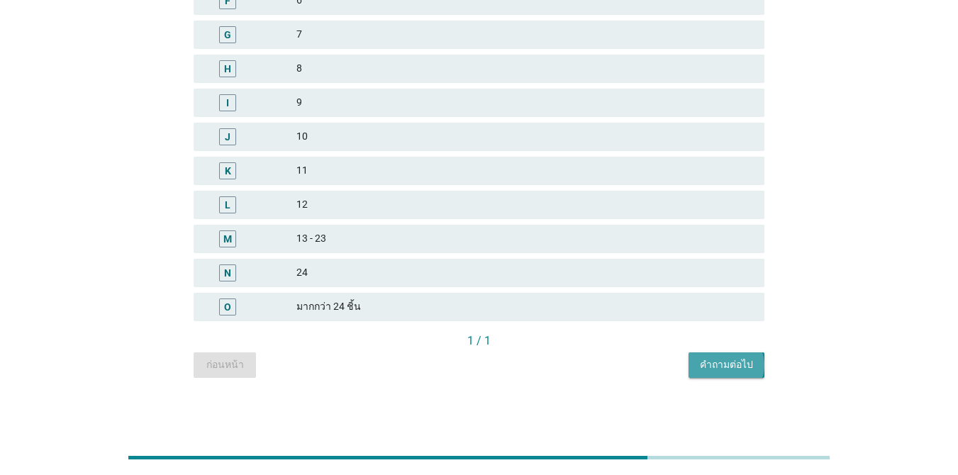
click at [698, 371] on div "คำถามต่อไป" at bounding box center [726, 365] width 53 height 15
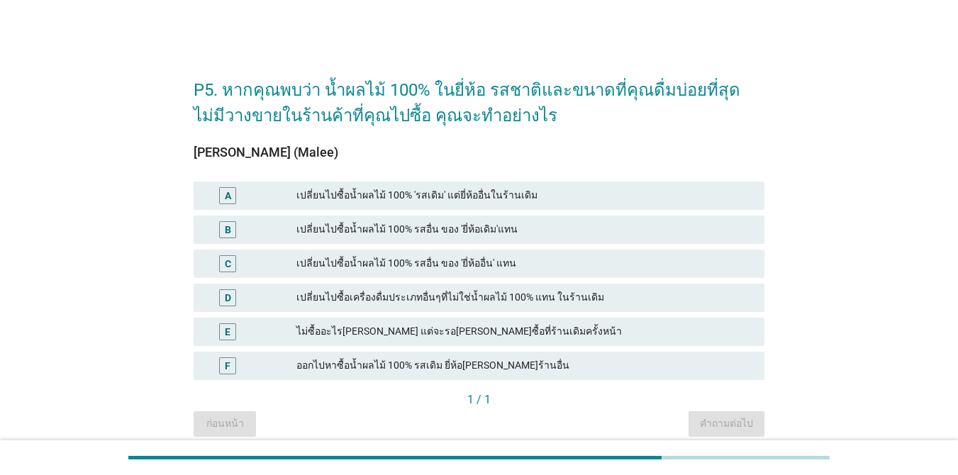
click at [477, 236] on div "เปลี่ยนไปซื้อน้ำผลไม้ 100% รสอื่น ของ 'ยี่ห้อเดิม'แทน" at bounding box center [525, 229] width 457 height 17
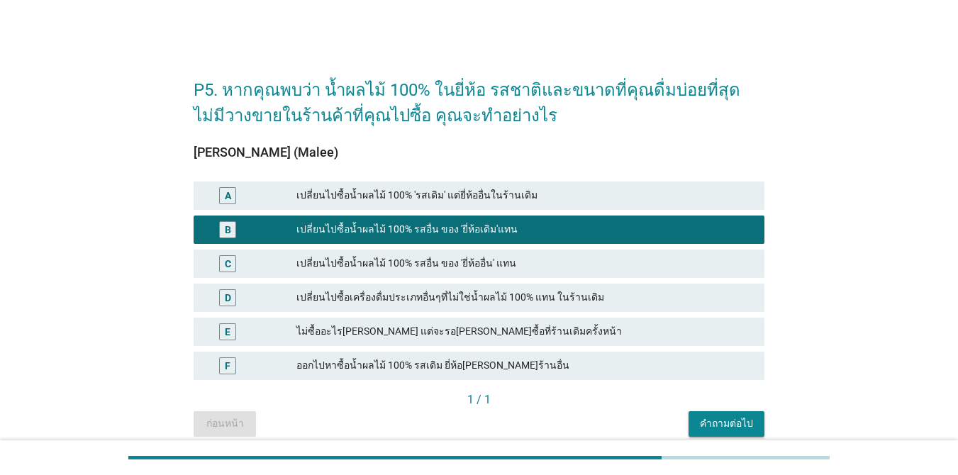
click at [698, 433] on button "คำถามต่อไป" at bounding box center [727, 424] width 76 height 26
